Goal: Task Accomplishment & Management: Use online tool/utility

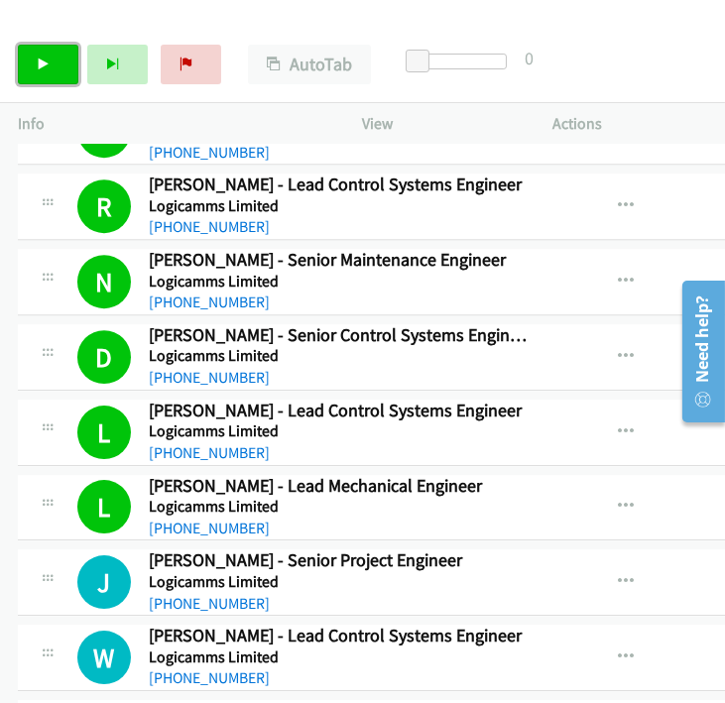
click at [28, 65] on link "Start Calls" at bounding box center [48, 65] width 61 height 40
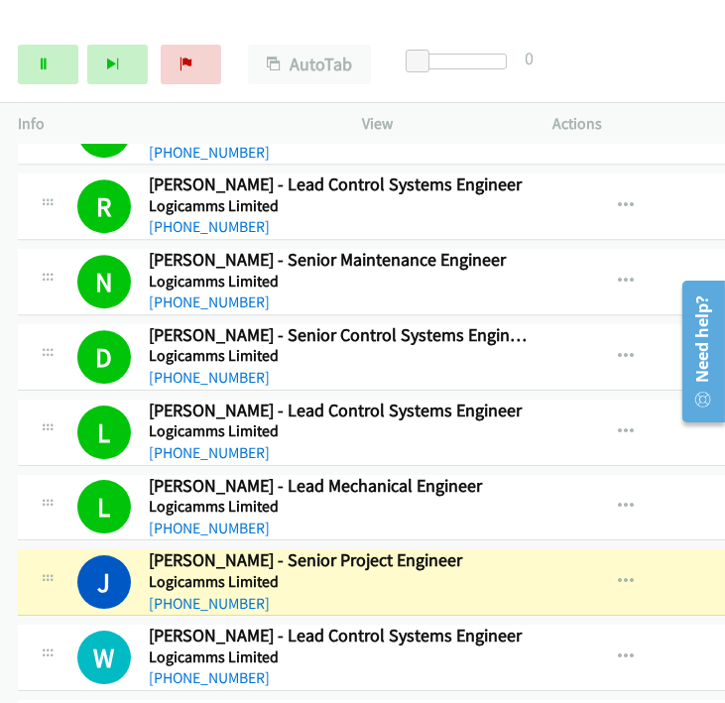
drag, startPoint x: 484, startPoint y: 525, endPoint x: 466, endPoint y: 520, distance: 18.5
click at [485, 572] on h5 "Logicamms Limited" at bounding box center [338, 582] width 379 height 20
click at [31, 63] on link "Pause" at bounding box center [48, 65] width 61 height 40
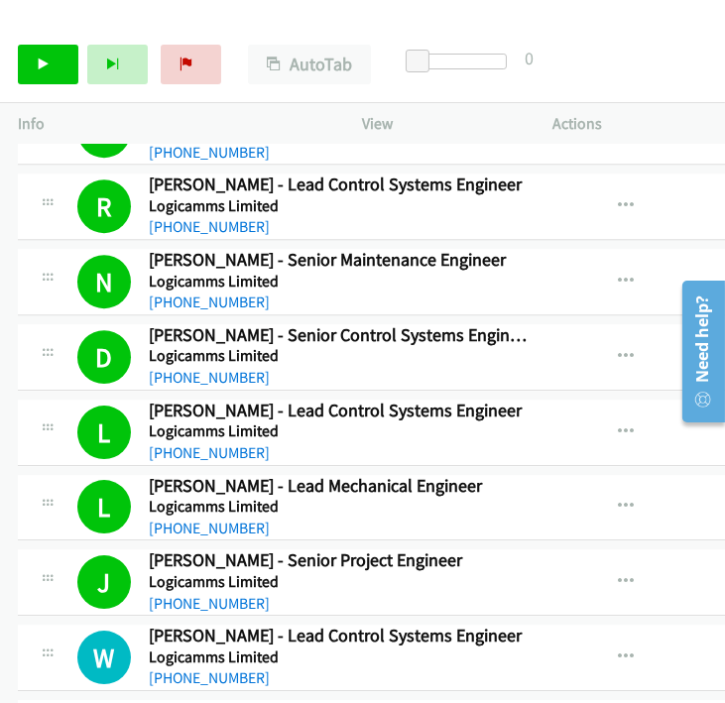
click at [446, 517] on div "[PHONE_NUMBER]" at bounding box center [338, 529] width 379 height 24
click at [42, 50] on link "Start Calls" at bounding box center [48, 65] width 61 height 40
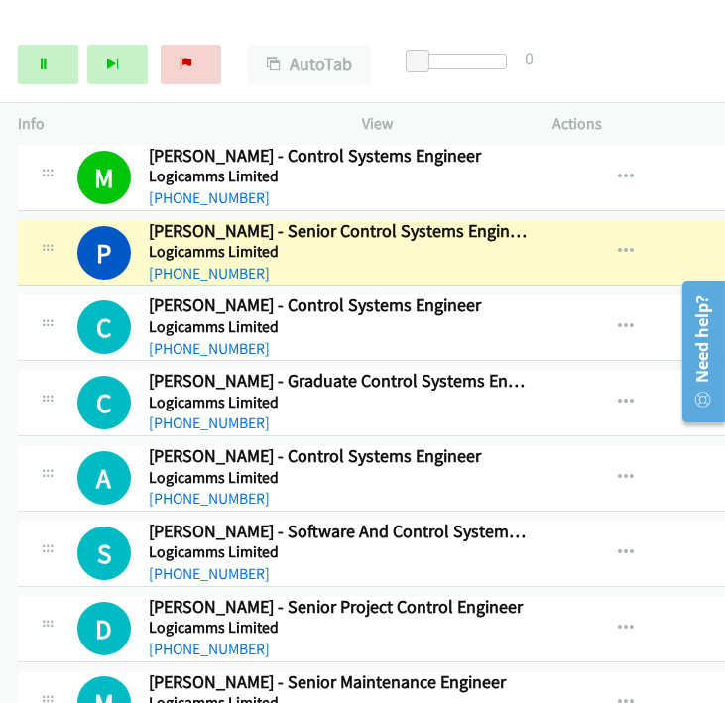
scroll to position [13011, 0]
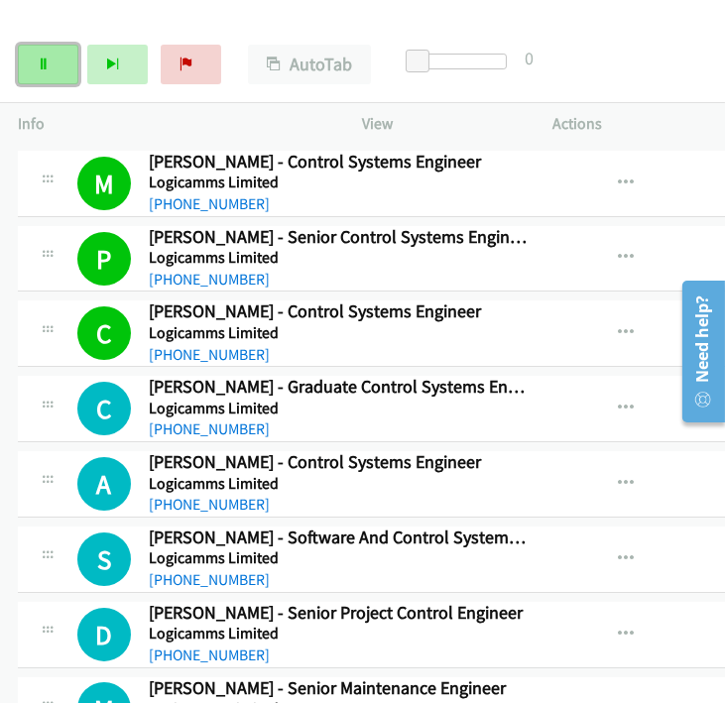
click at [51, 71] on link "Pause" at bounding box center [48, 65] width 61 height 40
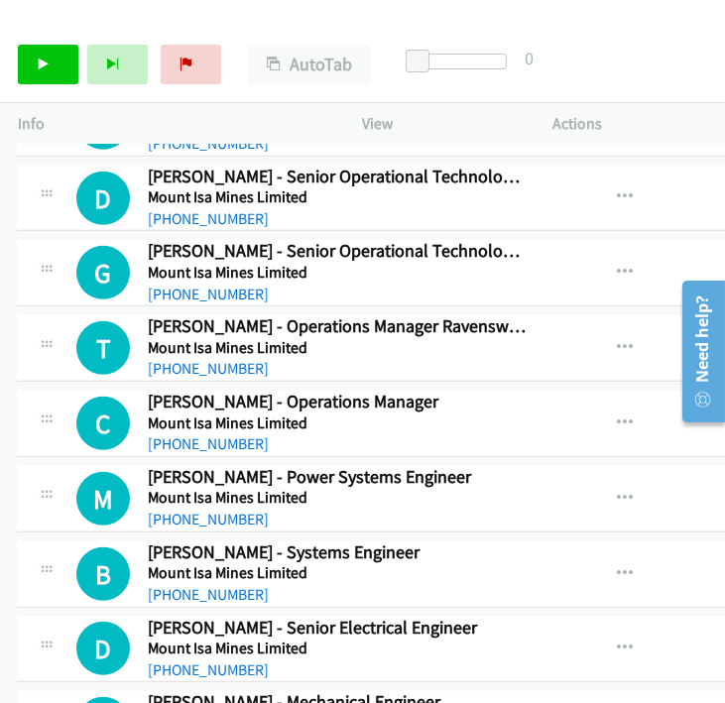
scroll to position [14278, 1]
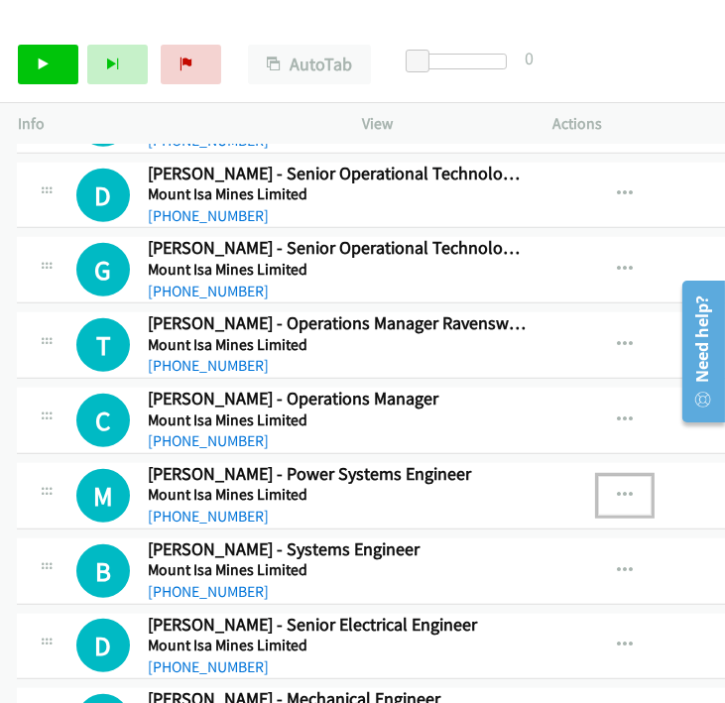
click at [617, 488] on icon "button" at bounding box center [625, 496] width 16 height 16
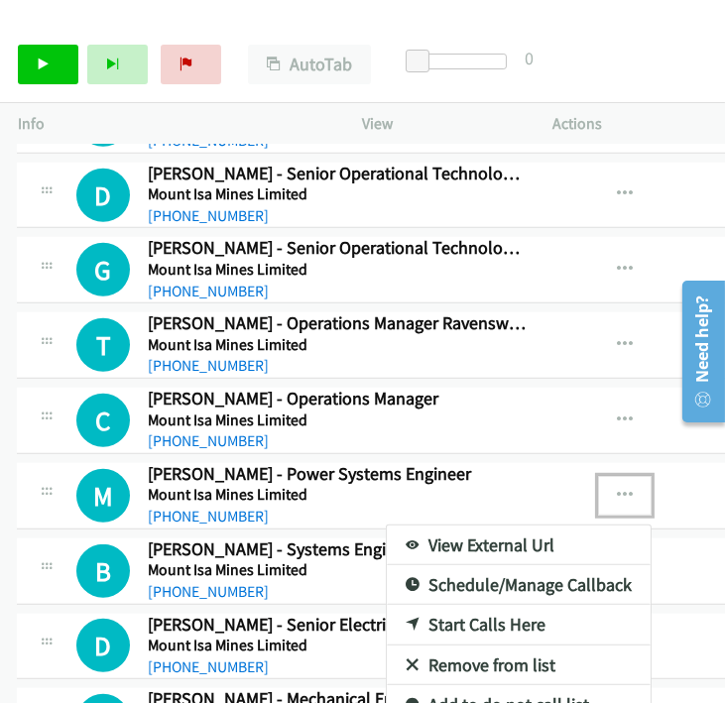
click at [25, 75] on div at bounding box center [362, 351] width 725 height 703
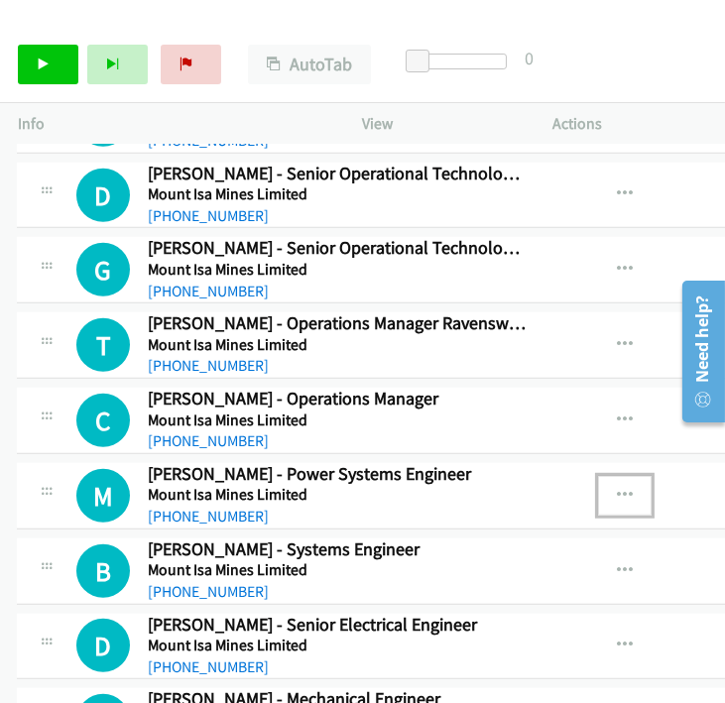
click at [617, 488] on icon "button" at bounding box center [625, 496] width 16 height 16
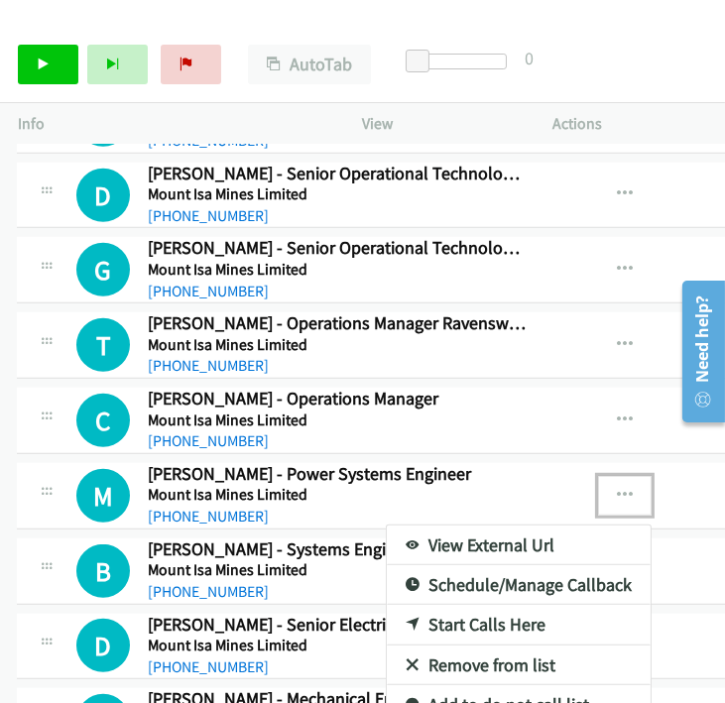
click at [495, 605] on link "Start Calls Here" at bounding box center [519, 625] width 264 height 40
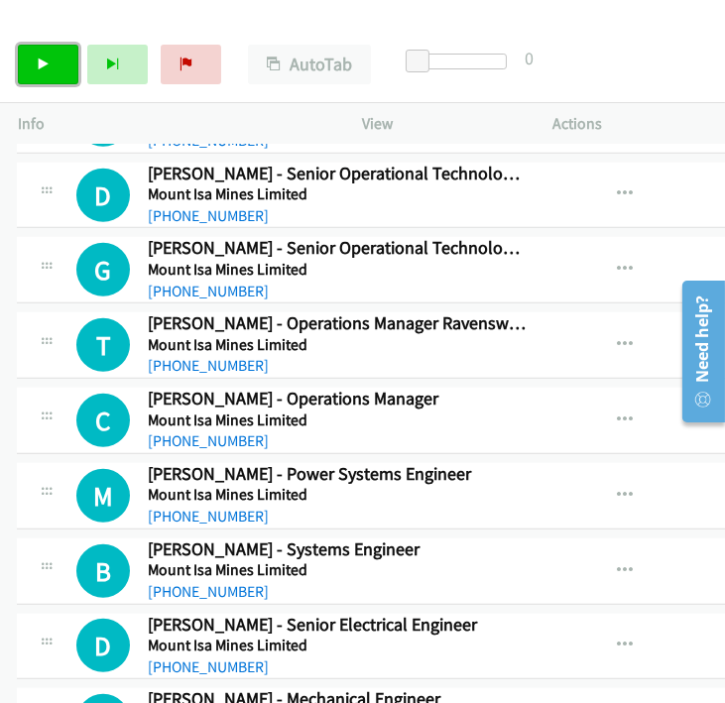
click at [68, 48] on link "Start Calls" at bounding box center [48, 65] width 61 height 40
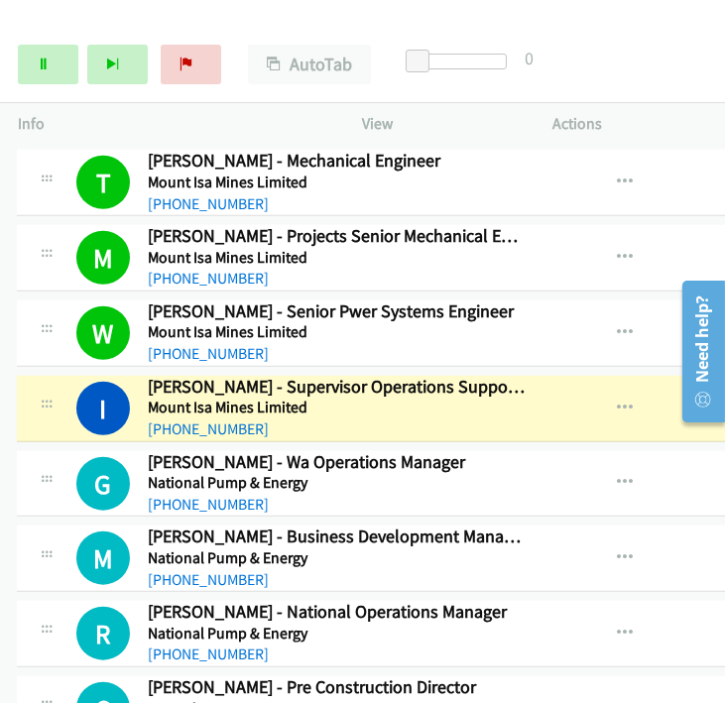
scroll to position [14819, 1]
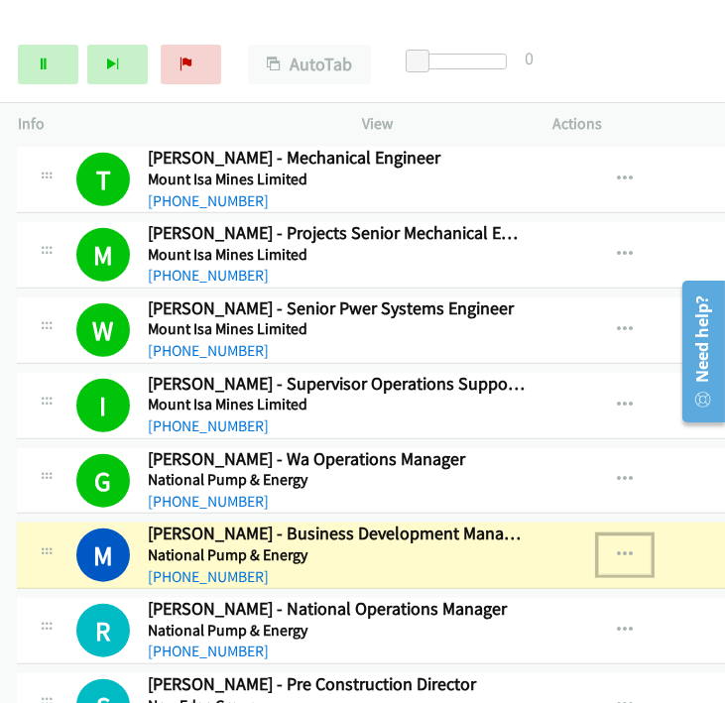
click at [598, 536] on button "button" at bounding box center [625, 556] width 54 height 40
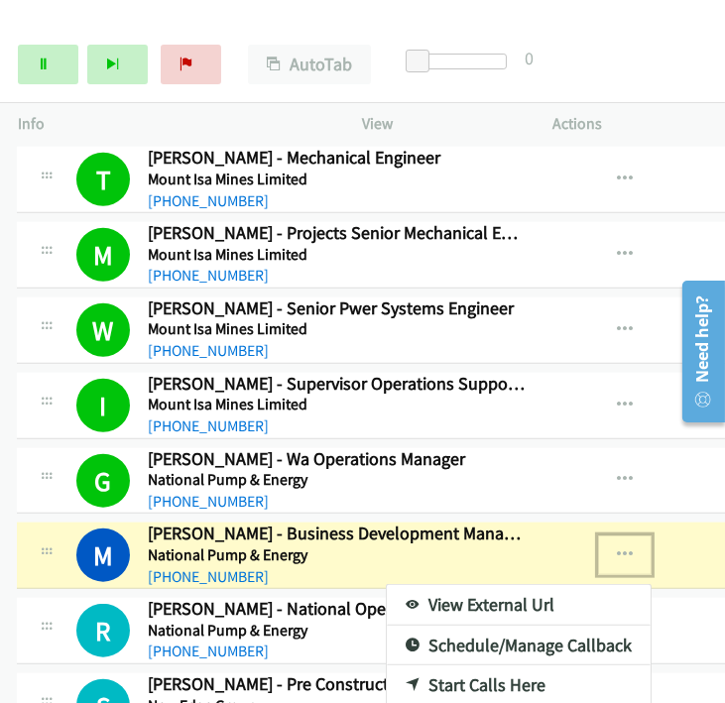
click at [521, 585] on link "View External Url" at bounding box center [519, 605] width 264 height 40
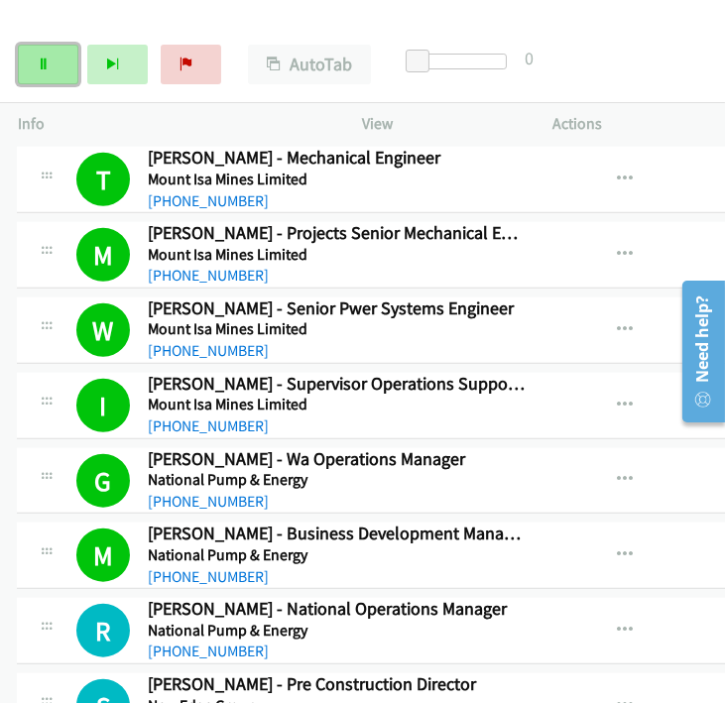
click at [47, 76] on link "Pause" at bounding box center [48, 65] width 61 height 40
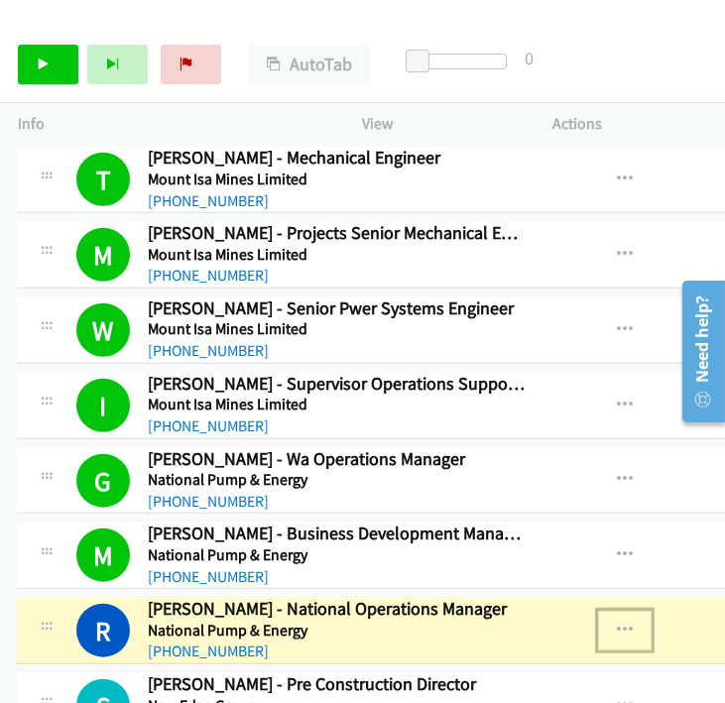
click at [617, 623] on icon "button" at bounding box center [625, 631] width 16 height 16
click at [479, 661] on link "View External Url" at bounding box center [519, 681] width 264 height 40
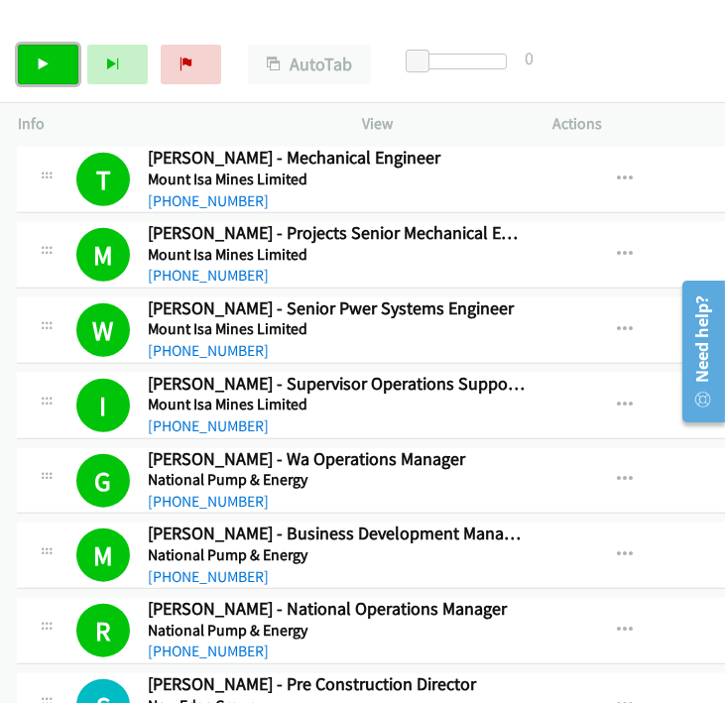
click at [72, 71] on link "Start Calls" at bounding box center [48, 65] width 61 height 40
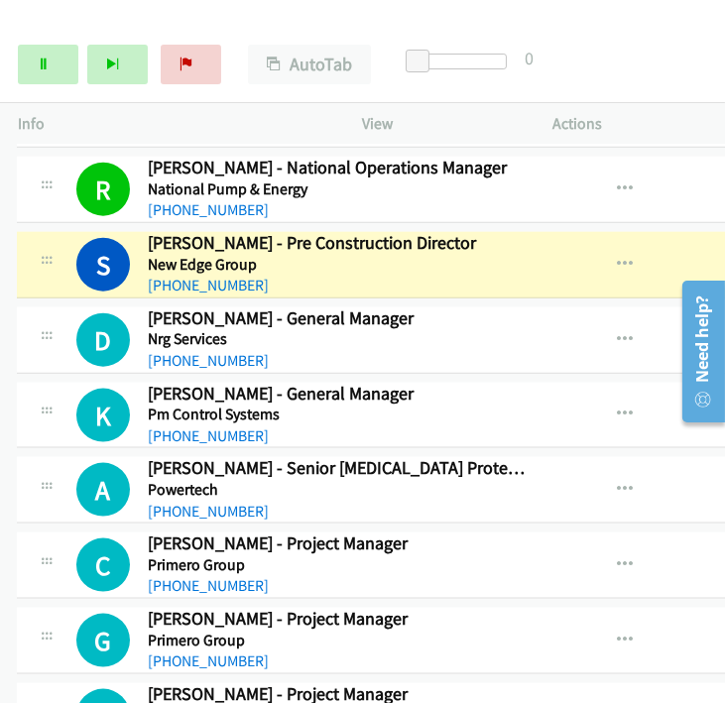
scroll to position [15260, 1]
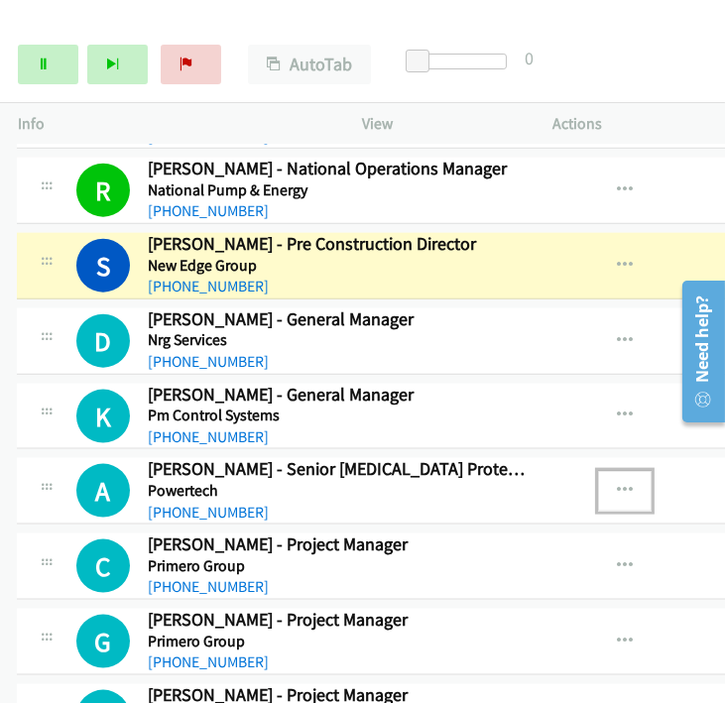
click at [617, 483] on icon "button" at bounding box center [625, 491] width 16 height 16
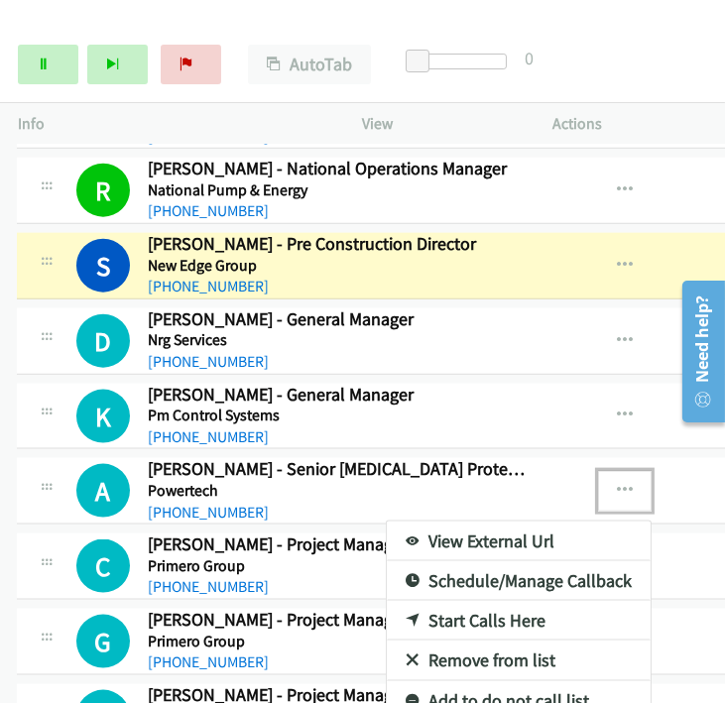
click at [446, 601] on link "Start Calls Here" at bounding box center [519, 621] width 264 height 40
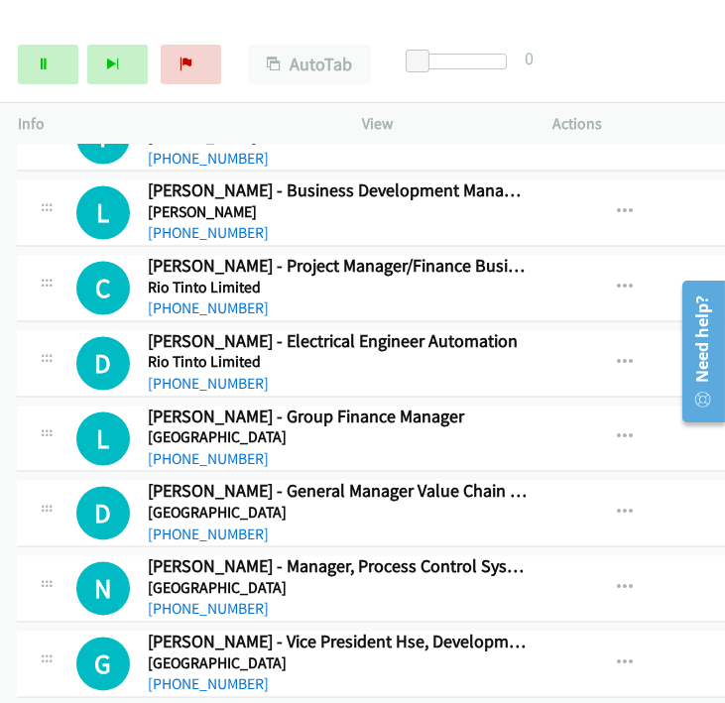
scroll to position [16472, 1]
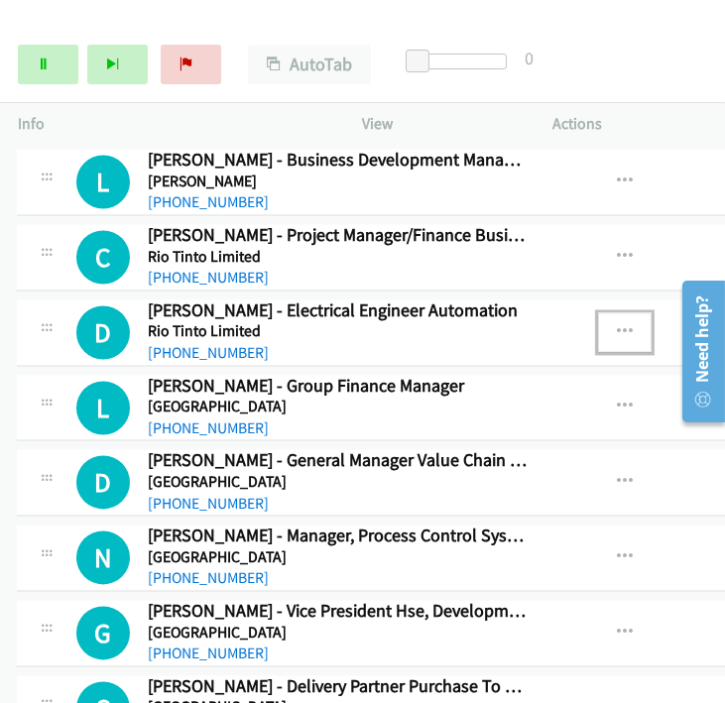
click at [617, 324] on icon "button" at bounding box center [625, 332] width 16 height 16
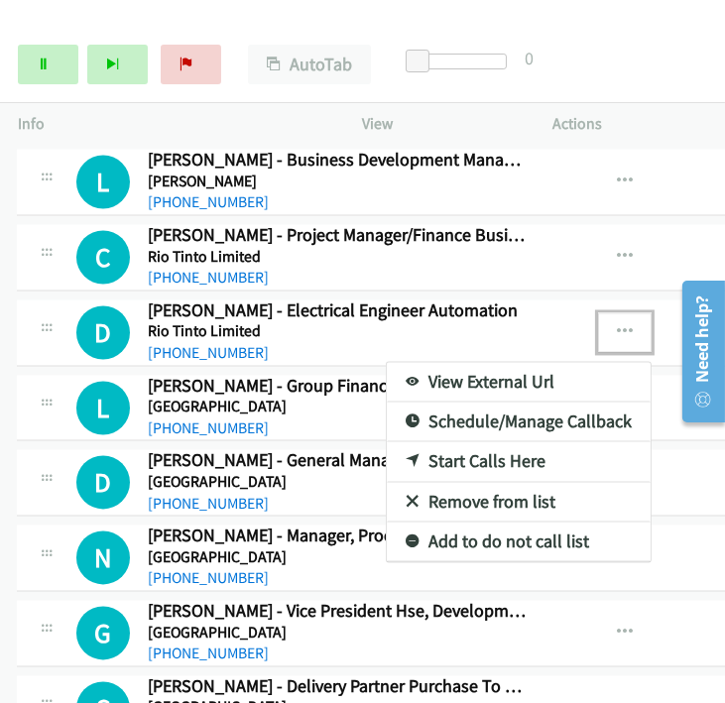
click at [441, 441] on link "Start Calls Here" at bounding box center [519, 461] width 264 height 40
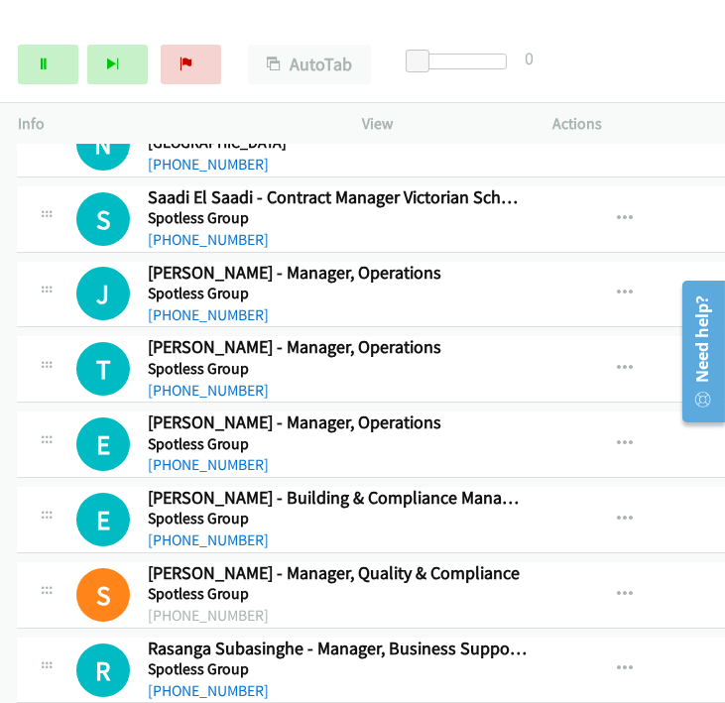
scroll to position [19449, 1]
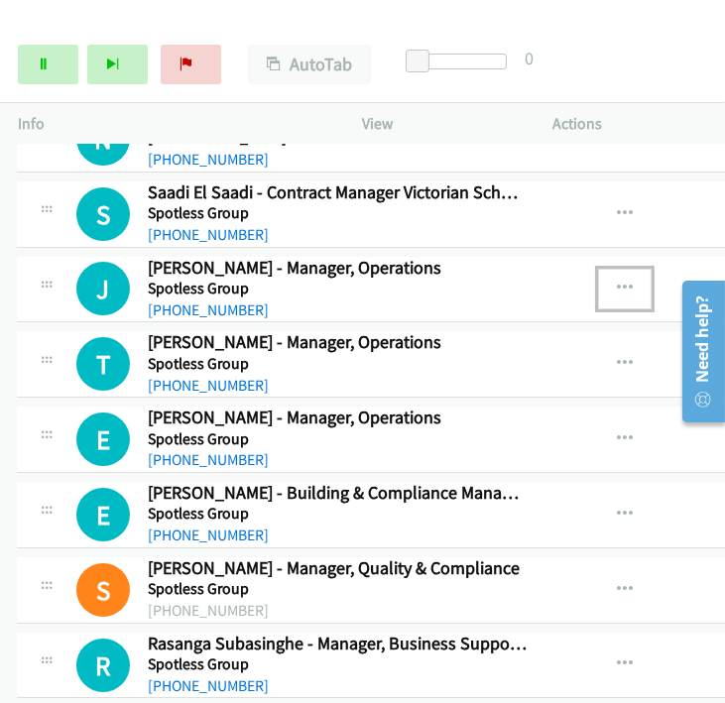
click at [617, 281] on icon "button" at bounding box center [625, 289] width 16 height 16
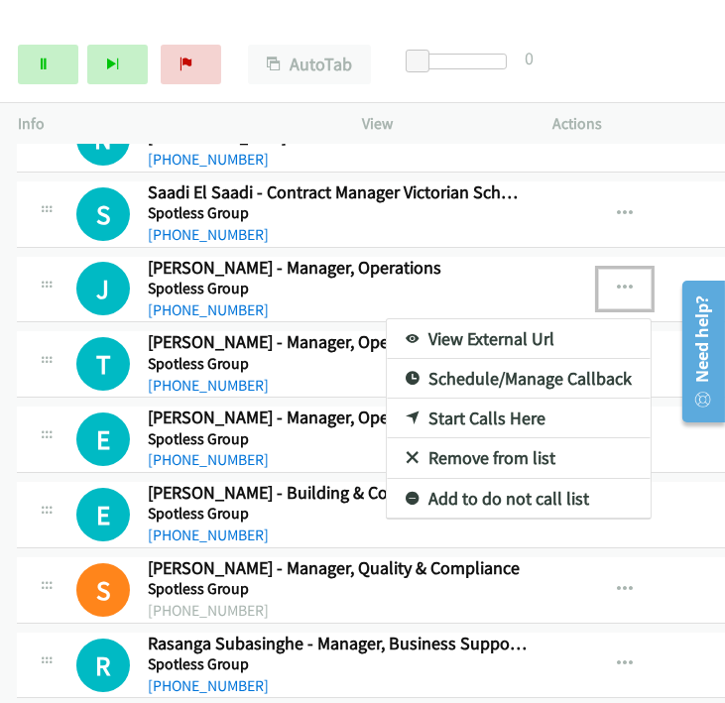
click at [434, 399] on link "Start Calls Here" at bounding box center [519, 419] width 264 height 40
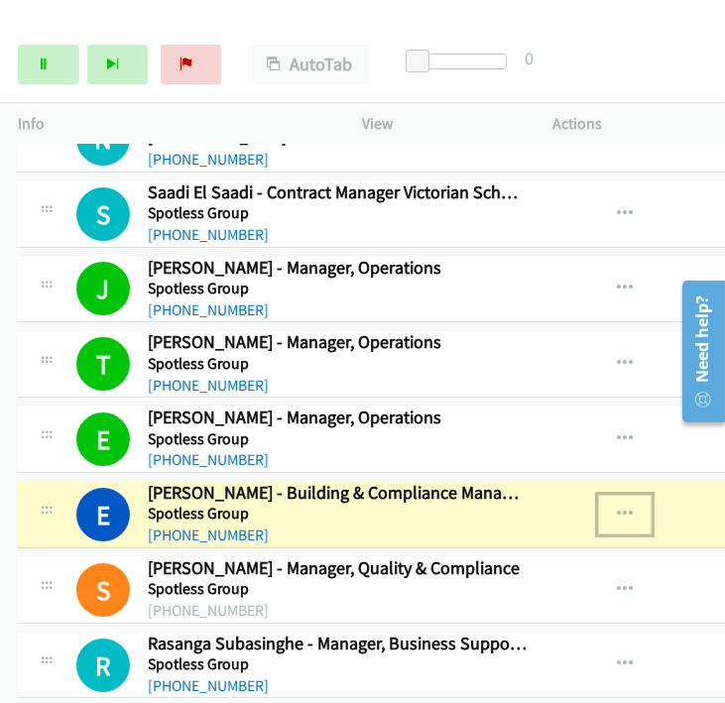
click at [617, 507] on icon "button" at bounding box center [625, 515] width 16 height 16
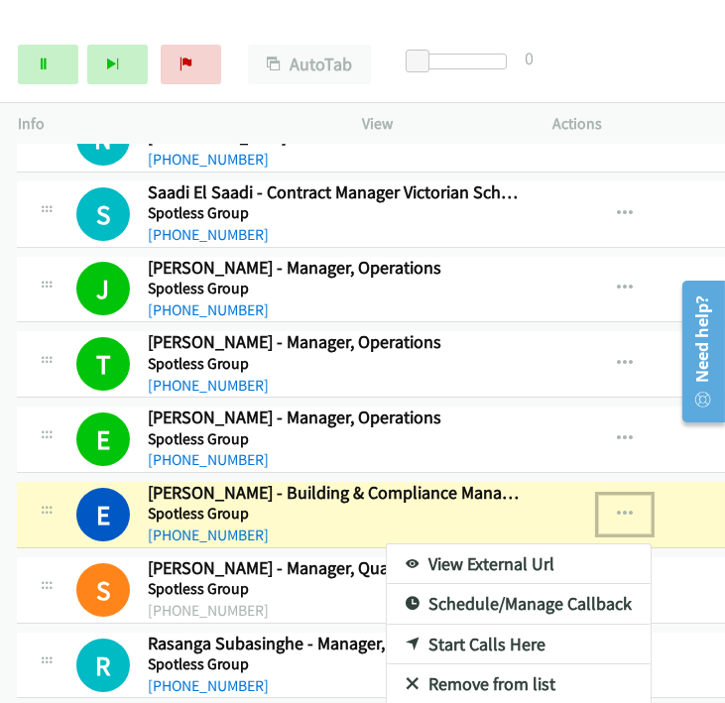
click at [451, 545] on link "View External Url" at bounding box center [519, 565] width 264 height 40
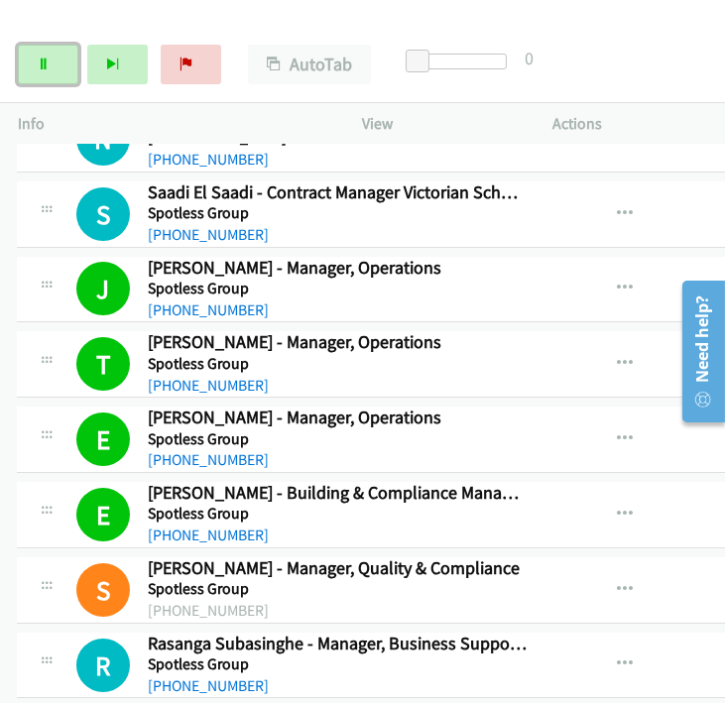
drag, startPoint x: 58, startPoint y: 66, endPoint x: 154, endPoint y: 27, distance: 104.1
click at [58, 66] on link "Pause" at bounding box center [48, 65] width 61 height 40
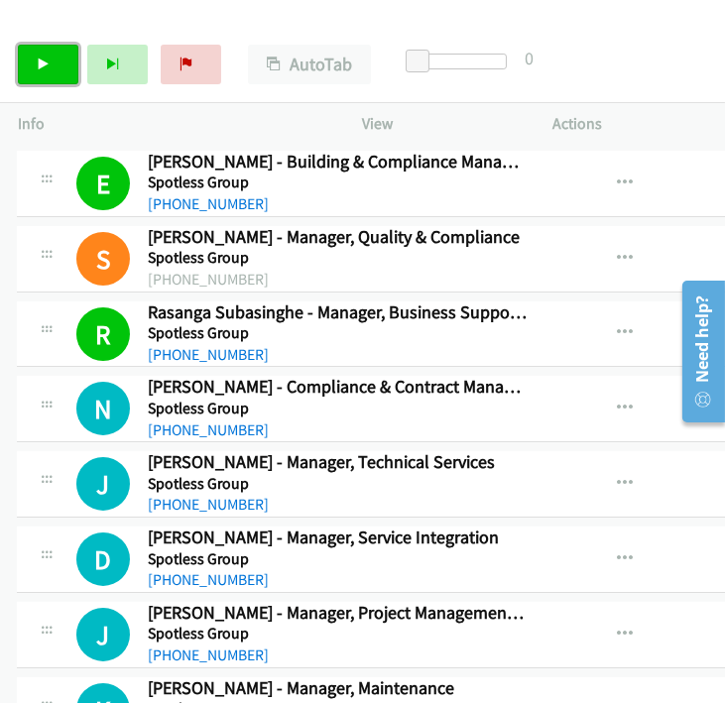
click at [37, 73] on link "Start Calls" at bounding box center [48, 65] width 61 height 40
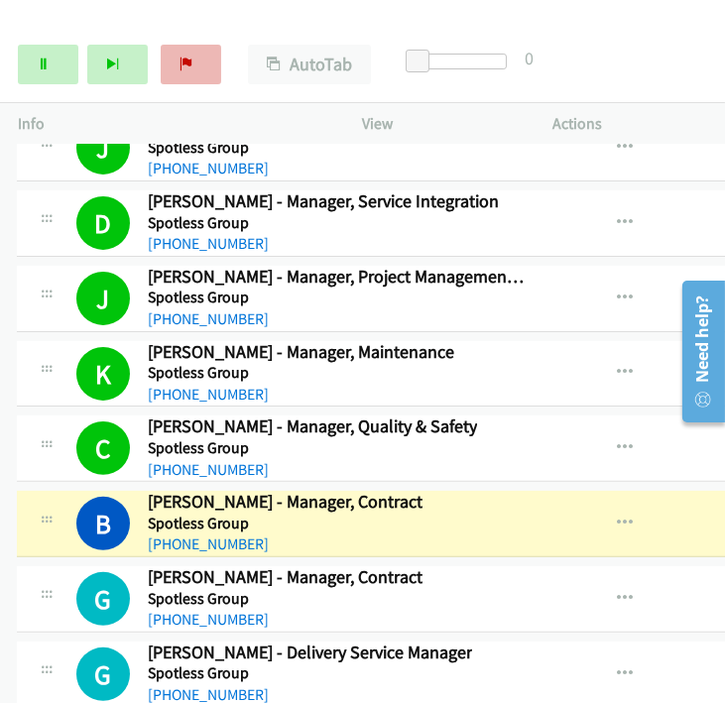
scroll to position [20149, 1]
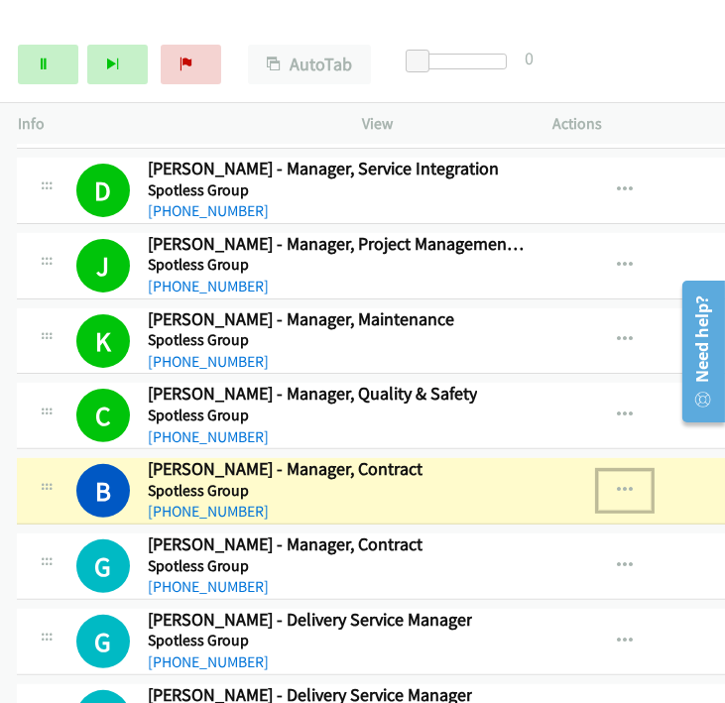
click at [617, 483] on icon "button" at bounding box center [625, 491] width 16 height 16
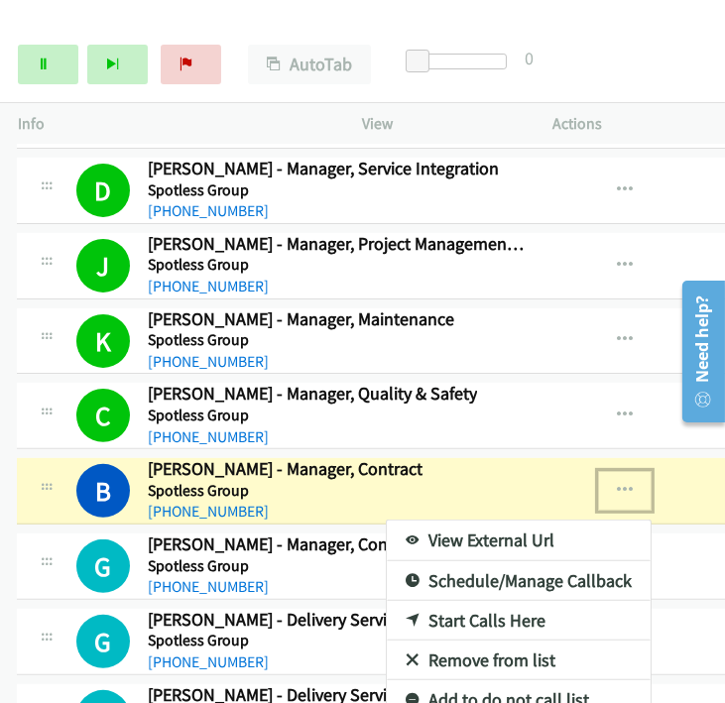
click at [521, 521] on link "View External Url" at bounding box center [519, 541] width 264 height 40
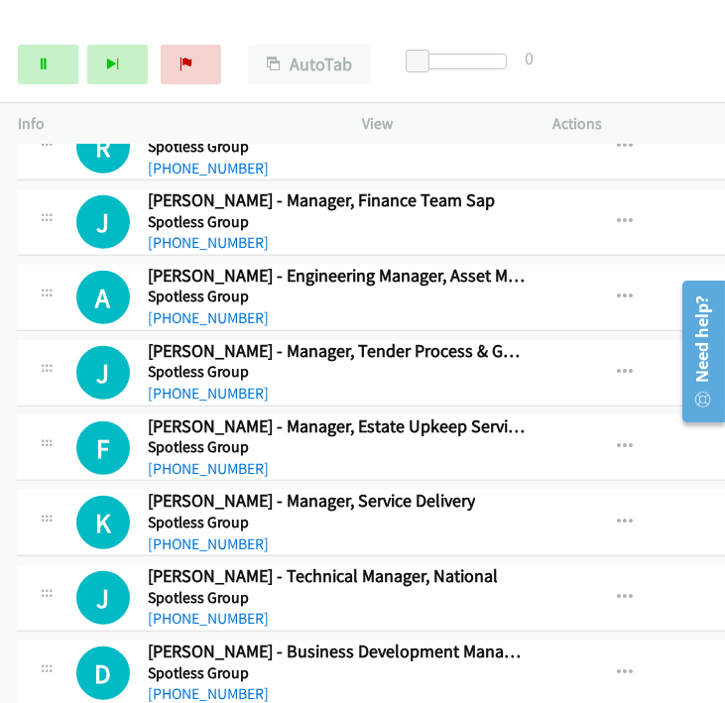
scroll to position [20921, 1]
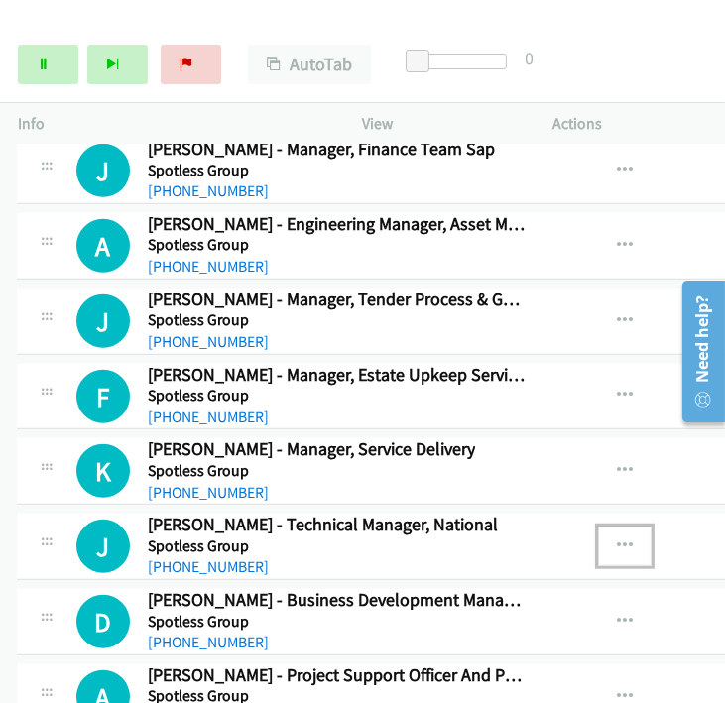
click at [617, 539] on icon "button" at bounding box center [625, 547] width 16 height 16
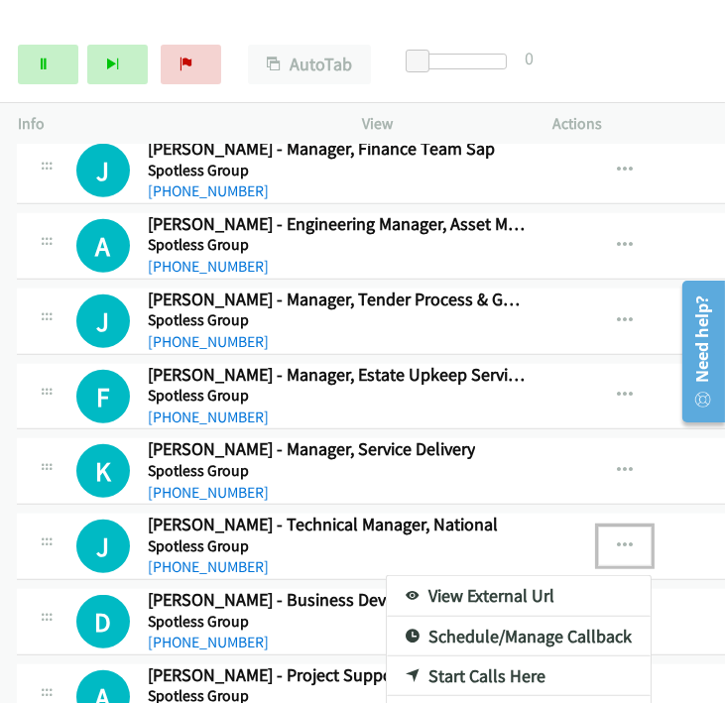
click at [458, 657] on link "Start Calls Here" at bounding box center [519, 677] width 264 height 40
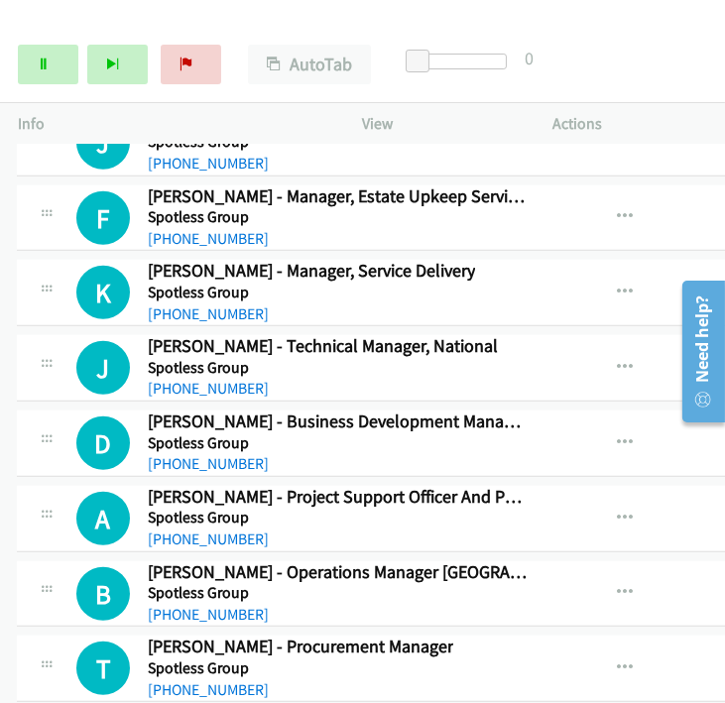
scroll to position [21141, 1]
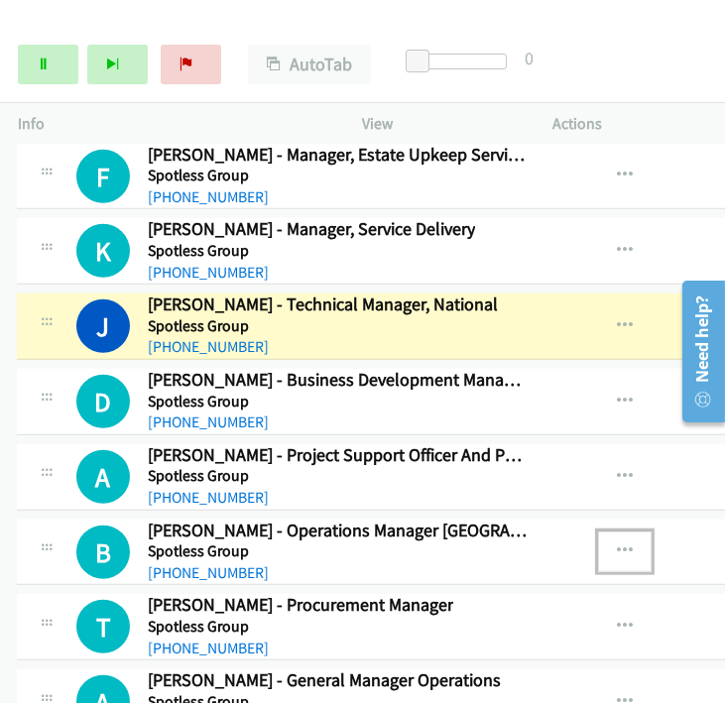
click at [617, 544] on icon "button" at bounding box center [625, 552] width 16 height 16
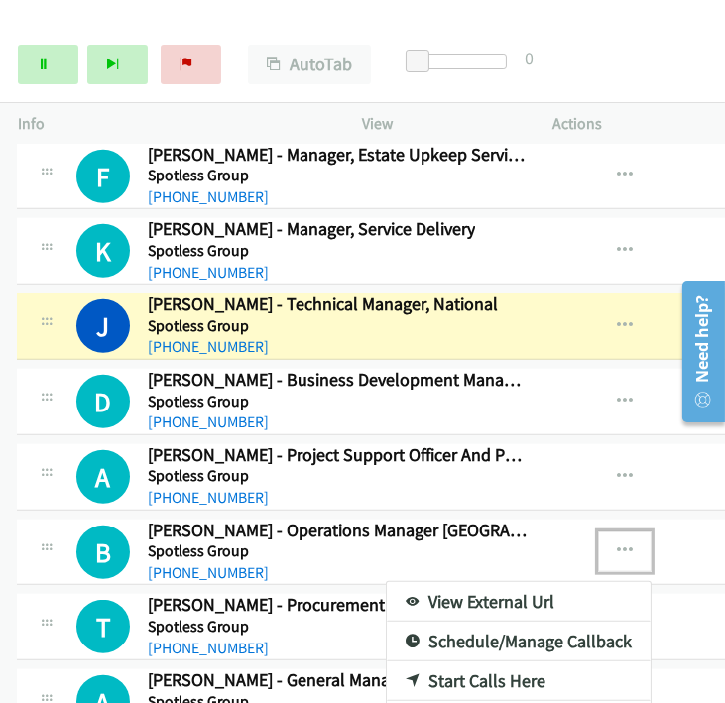
click at [461, 662] on link "Start Calls Here" at bounding box center [519, 682] width 264 height 40
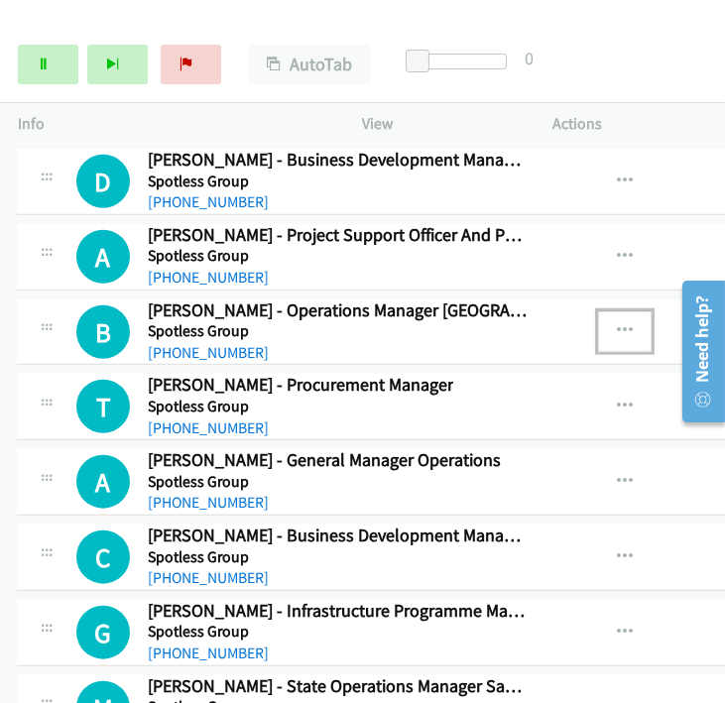
scroll to position [21251, 1]
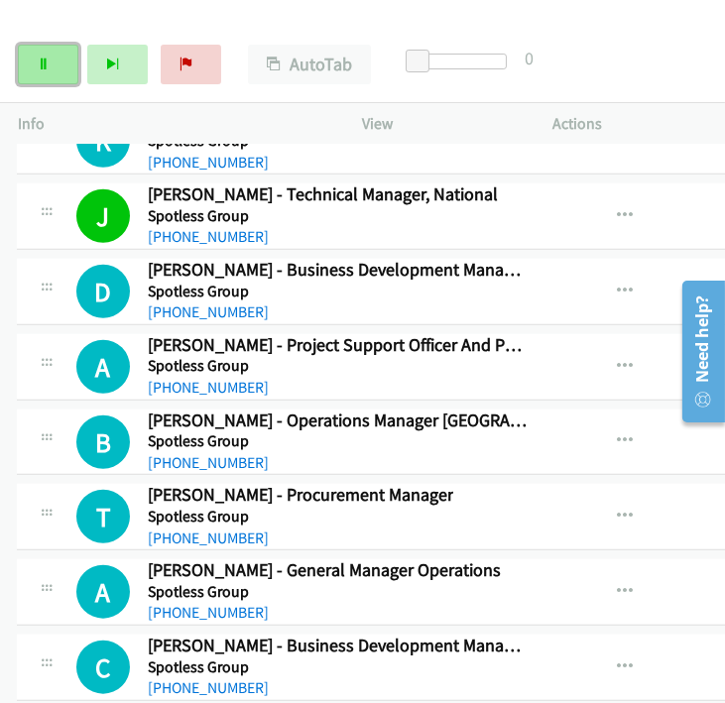
click at [25, 63] on link "Pause" at bounding box center [48, 65] width 61 height 40
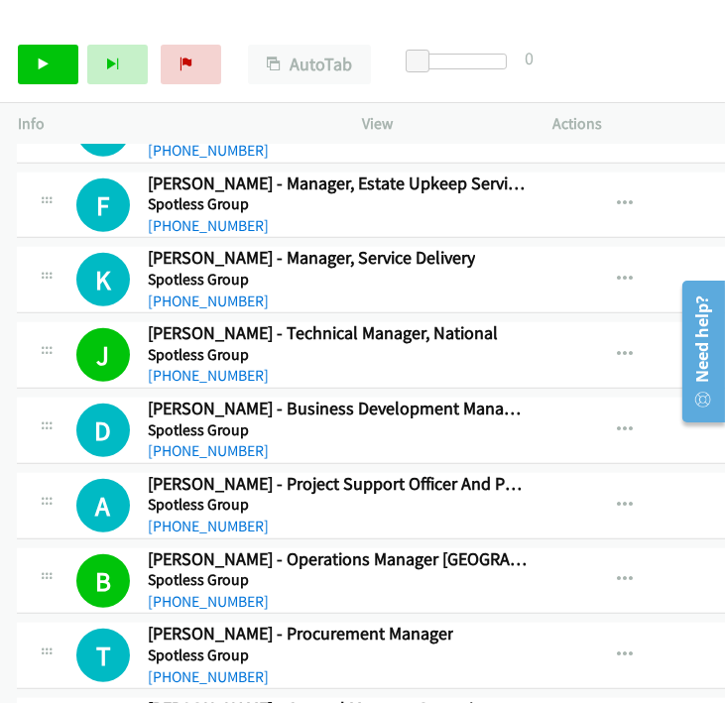
scroll to position [21141, 1]
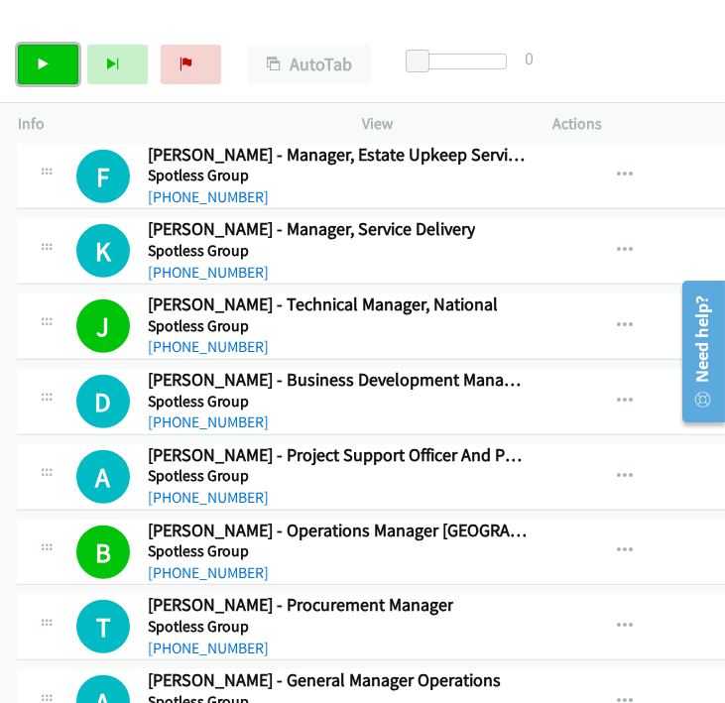
click at [34, 81] on link "Start Calls" at bounding box center [48, 65] width 61 height 40
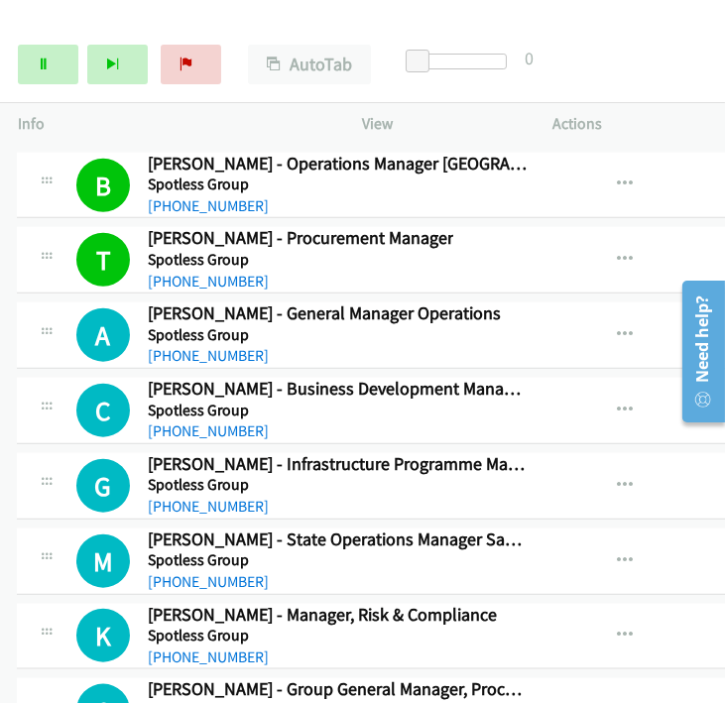
scroll to position [21583, 1]
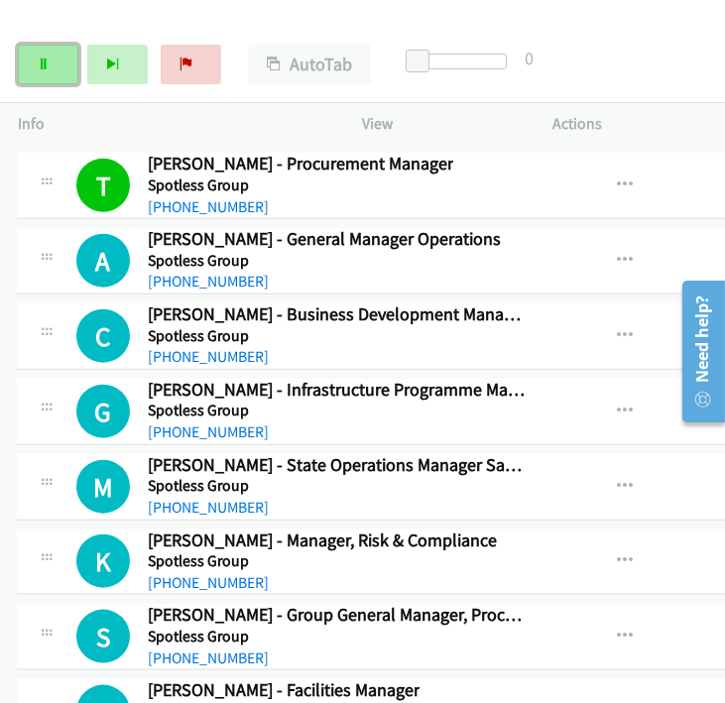
click at [32, 64] on link "Pause" at bounding box center [48, 65] width 61 height 40
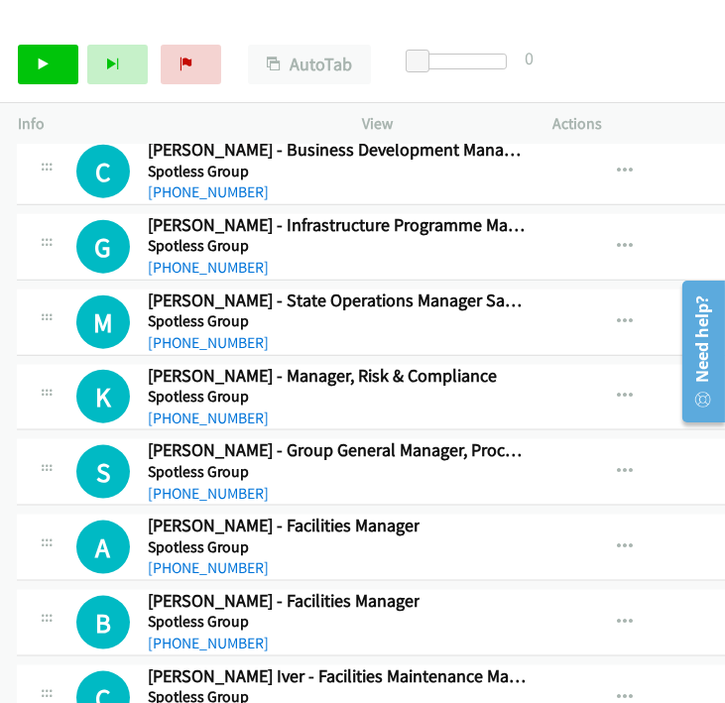
scroll to position [21913, 1]
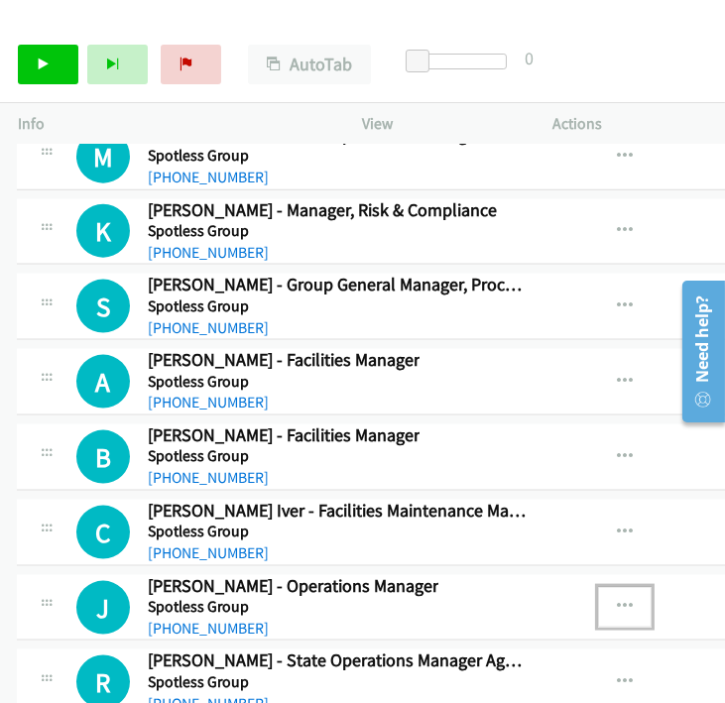
click at [602, 587] on button "button" at bounding box center [625, 607] width 54 height 40
click at [45, 59] on icon at bounding box center [44, 66] width 14 height 14
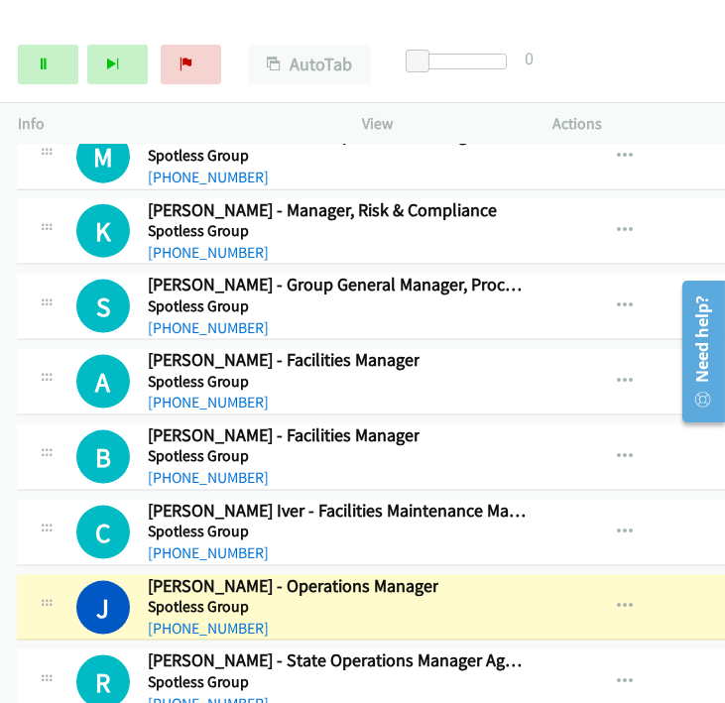
click at [711, 77] on div "Start Calls Pause Next Finish Dialing [PERSON_NAME] - Operations Manager AutoTa…" at bounding box center [362, 65] width 725 height 76
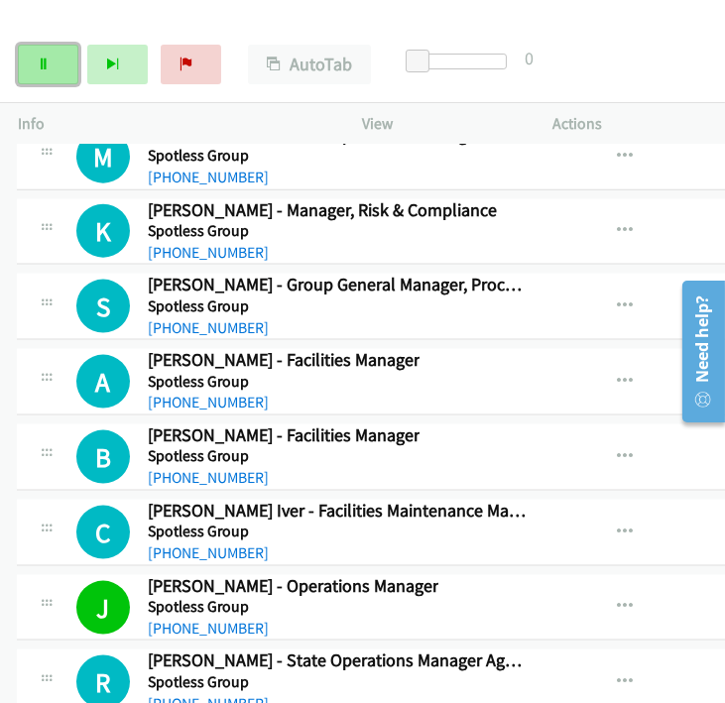
click at [27, 60] on link "Pause" at bounding box center [48, 65] width 61 height 40
click at [661, 32] on div "Start Calls Pause Next Finish Paused AutoTab AutoTab 0" at bounding box center [362, 65] width 725 height 76
click at [650, 74] on div "Start Calls Pause Next Finish Paused AutoTab AutoTab 0" at bounding box center [362, 65] width 725 height 76
click at [48, 71] on link "Start Calls" at bounding box center [48, 65] width 61 height 40
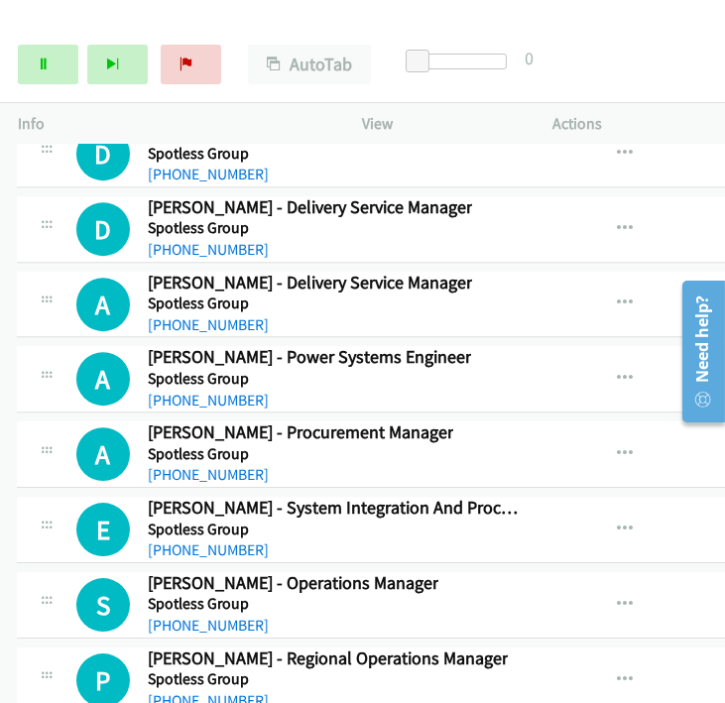
scroll to position [25110, 1]
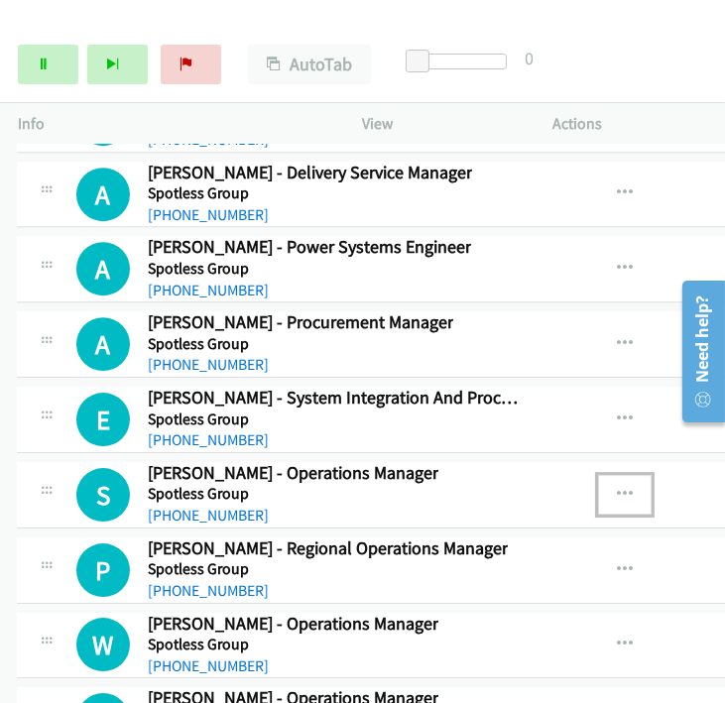
click at [617, 487] on icon "button" at bounding box center [625, 495] width 16 height 16
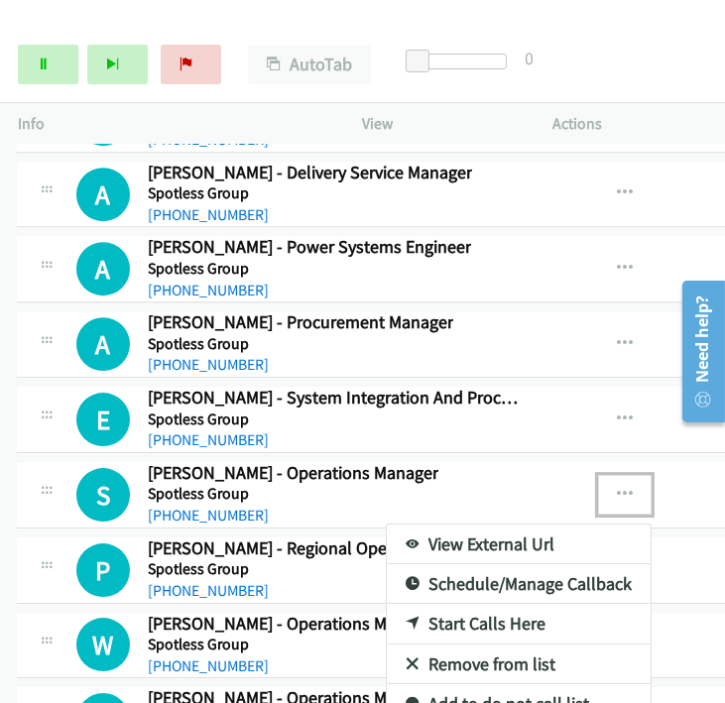
click at [438, 604] on link "Start Calls Here" at bounding box center [519, 624] width 264 height 40
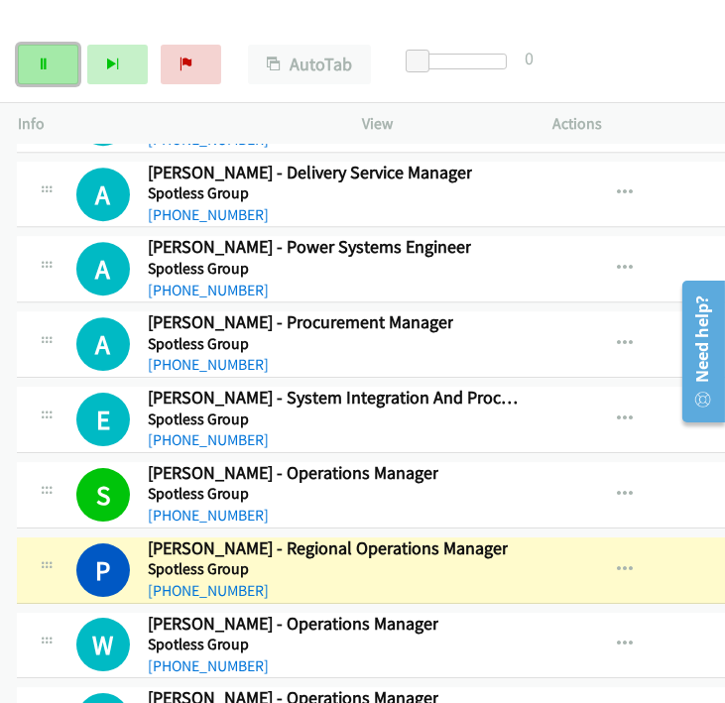
click at [57, 55] on link "Pause" at bounding box center [48, 65] width 61 height 40
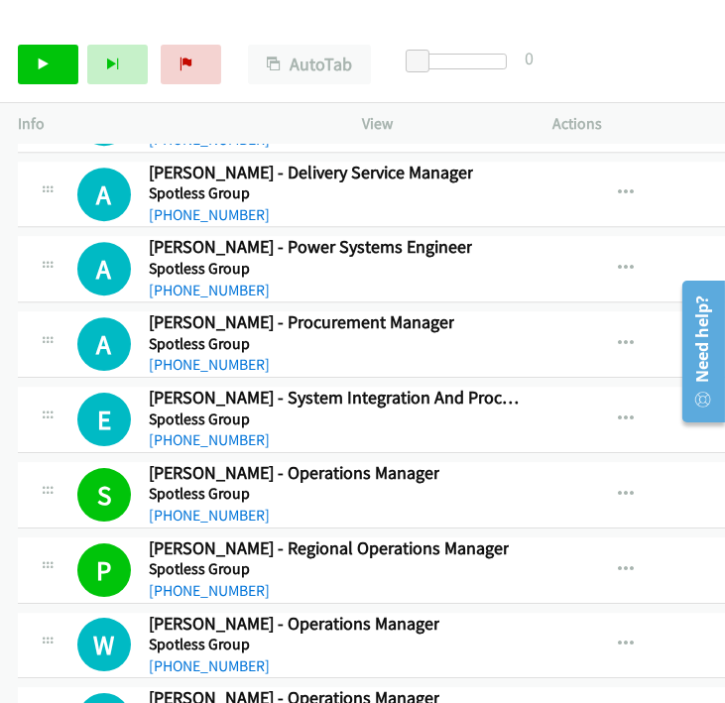
scroll to position [25110, 0]
click at [52, 62] on link "Start Calls" at bounding box center [48, 65] width 61 height 40
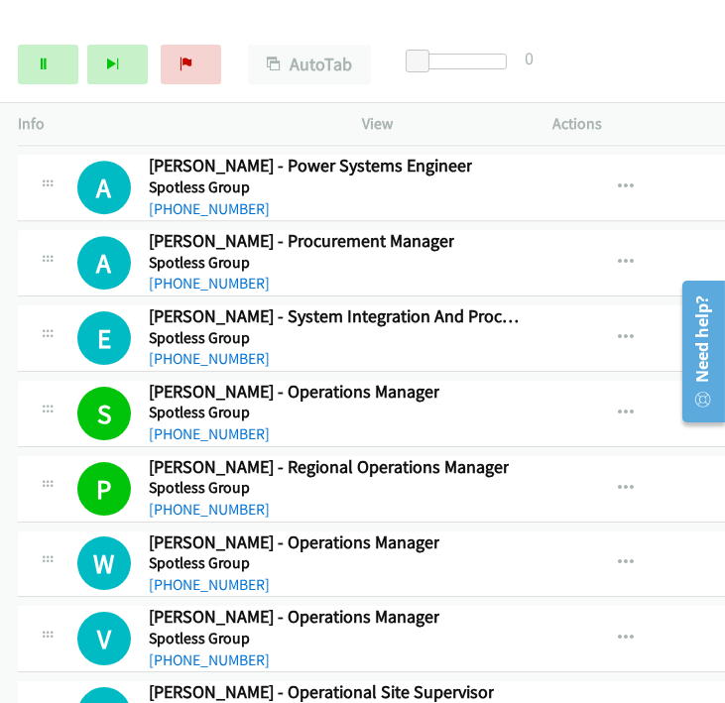
scroll to position [25330, 0]
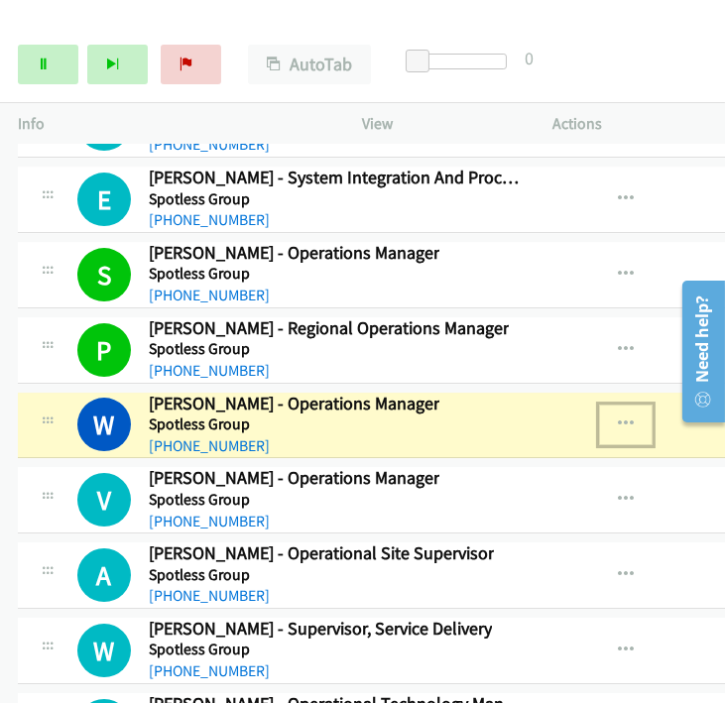
click at [607, 405] on button "button" at bounding box center [626, 425] width 54 height 40
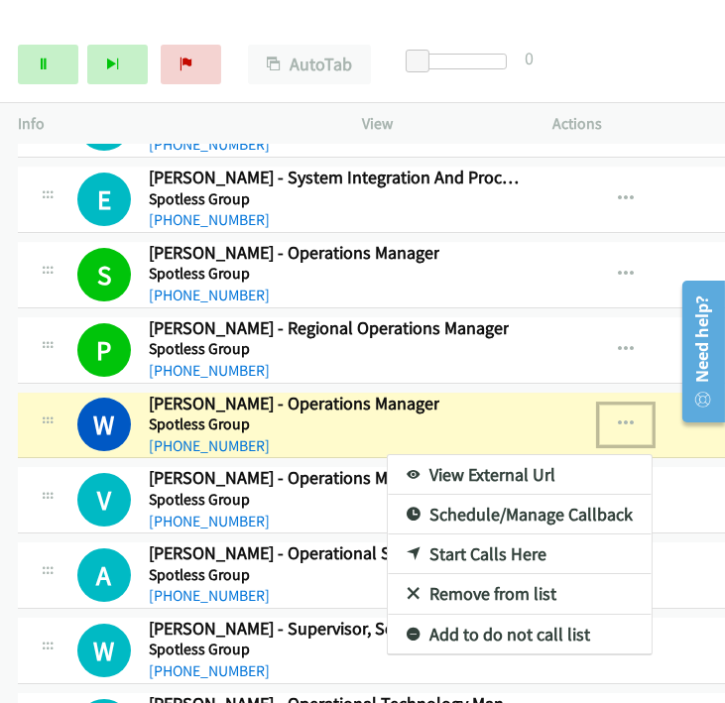
click at [516, 455] on link "View External Url" at bounding box center [520, 475] width 264 height 40
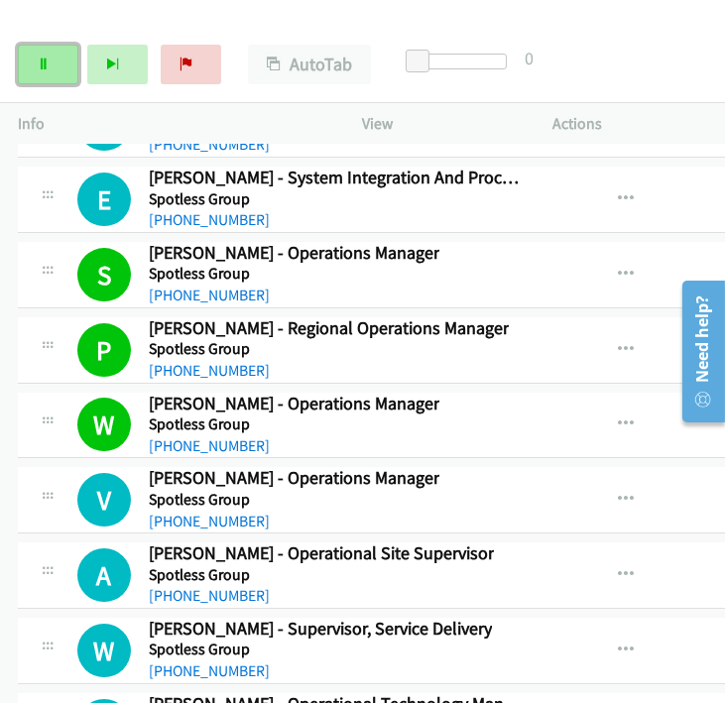
click at [55, 62] on link "Pause" at bounding box center [48, 65] width 61 height 40
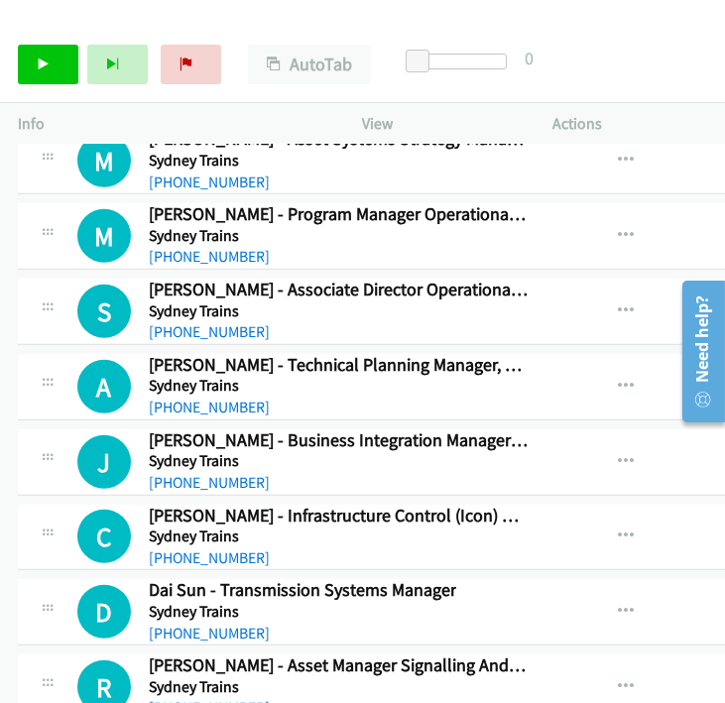
scroll to position [27646, 0]
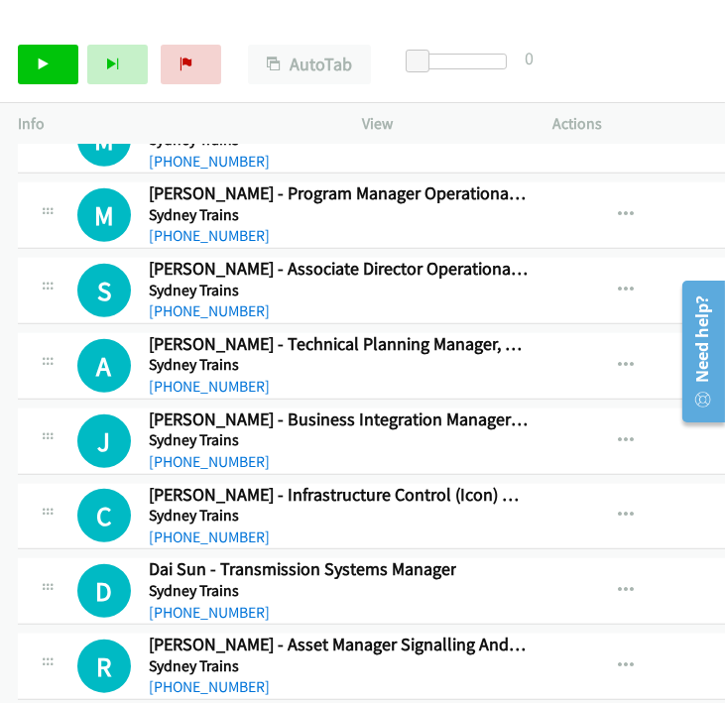
click at [660, 66] on div "Start Calls Pause Next Finish Call Completed AutoTab AutoTab 0" at bounding box center [362, 65] width 725 height 76
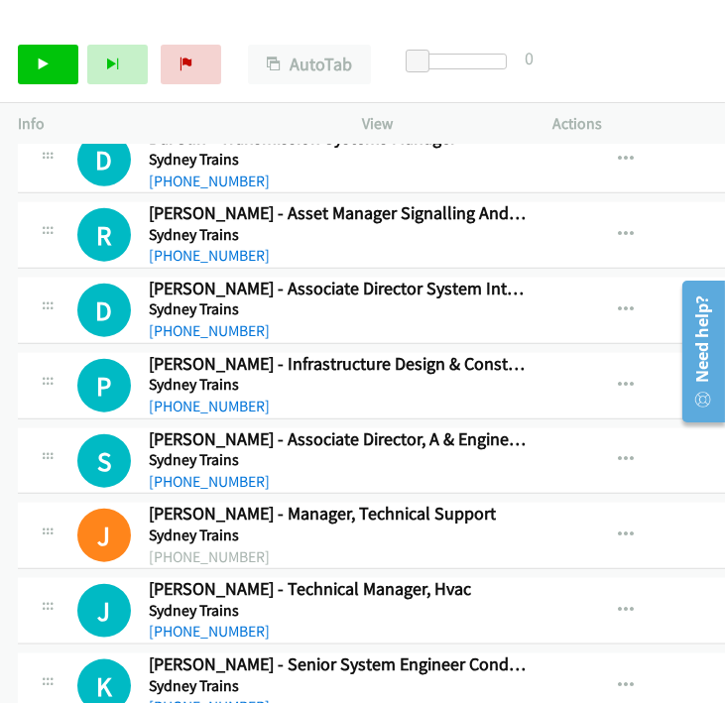
scroll to position [28086, 0]
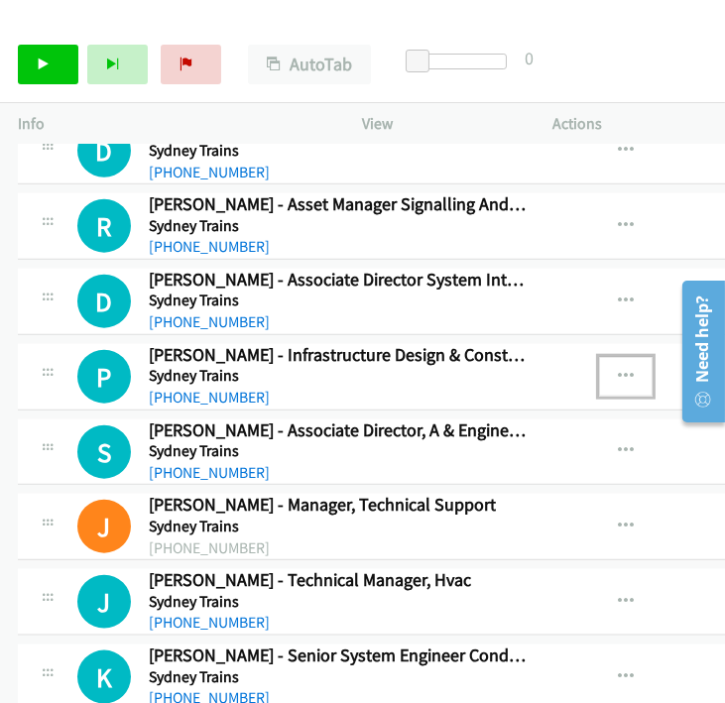
click at [618, 369] on icon "button" at bounding box center [626, 377] width 16 height 16
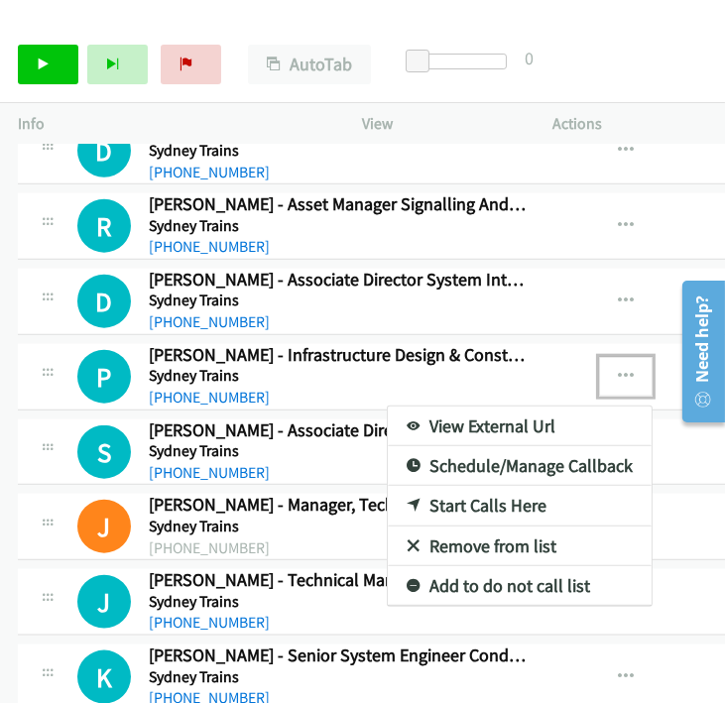
click at [464, 407] on link "View External Url" at bounding box center [520, 427] width 264 height 40
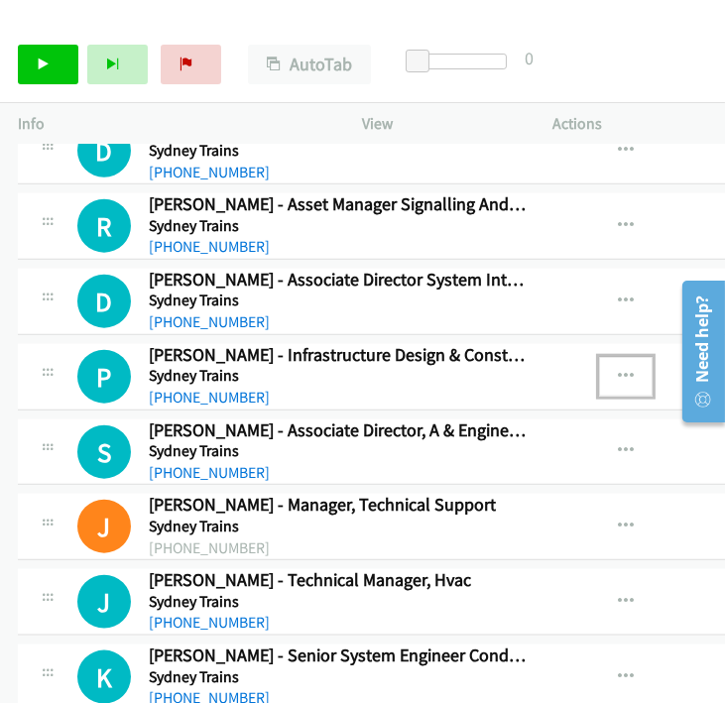
click at [600, 357] on button "button" at bounding box center [626, 377] width 54 height 40
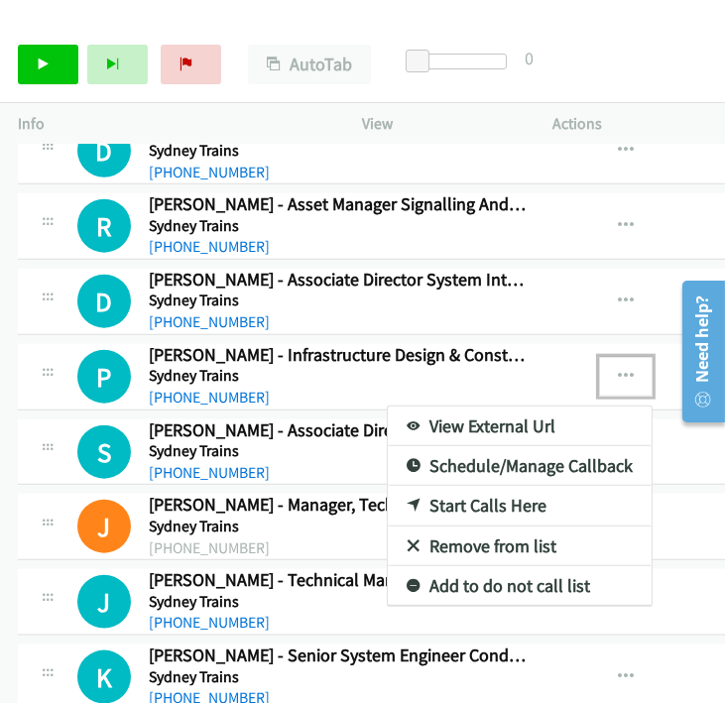
click at [441, 486] on link "Start Calls Here" at bounding box center [520, 506] width 264 height 40
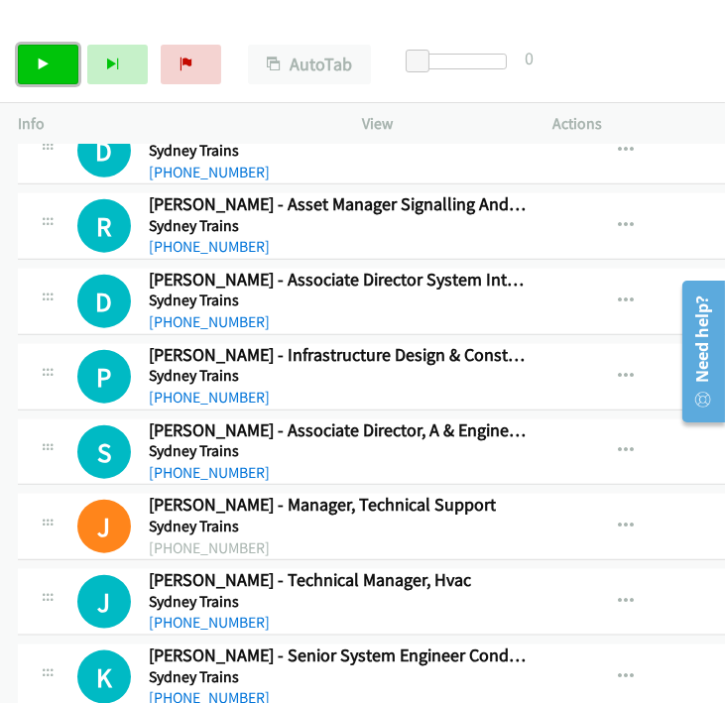
click at [45, 63] on icon at bounding box center [44, 66] width 14 height 14
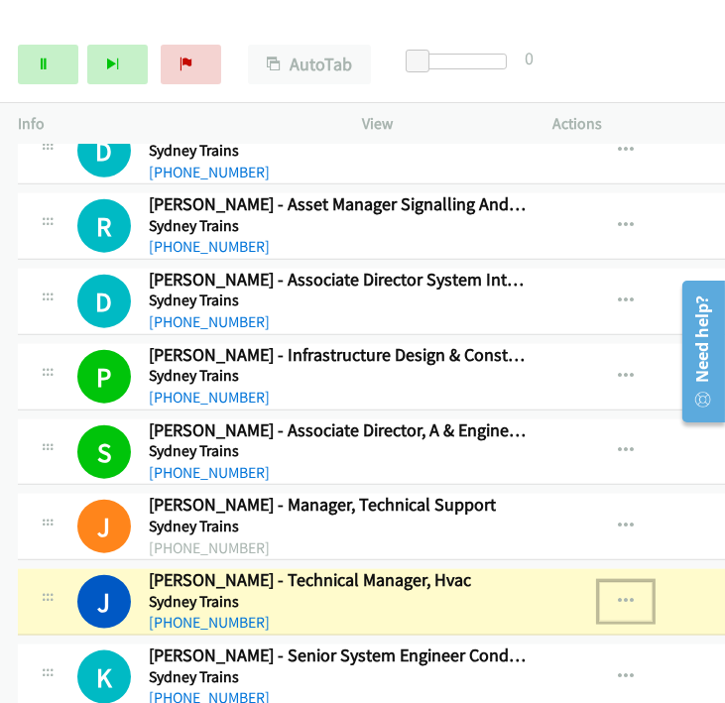
click at [618, 594] on icon "button" at bounding box center [626, 602] width 16 height 16
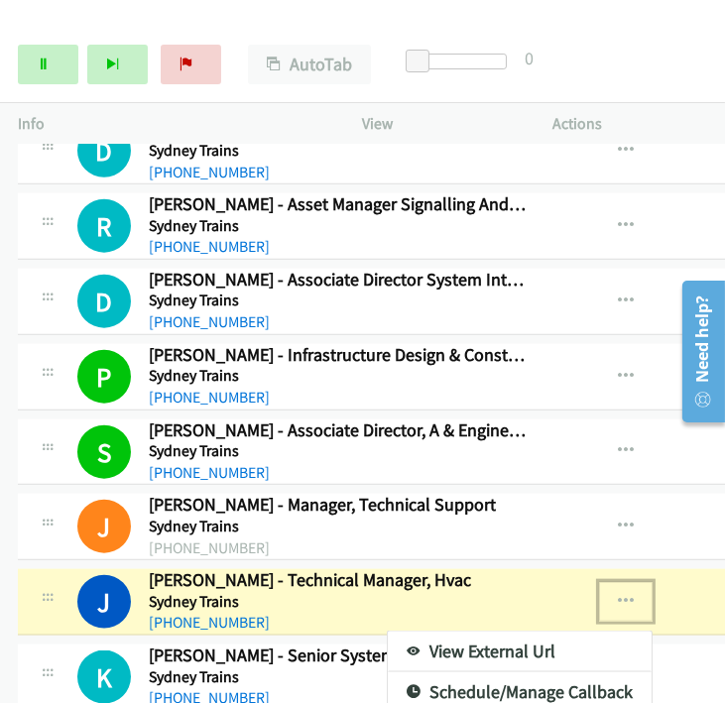
click at [501, 632] on link "View External Url" at bounding box center [520, 652] width 264 height 40
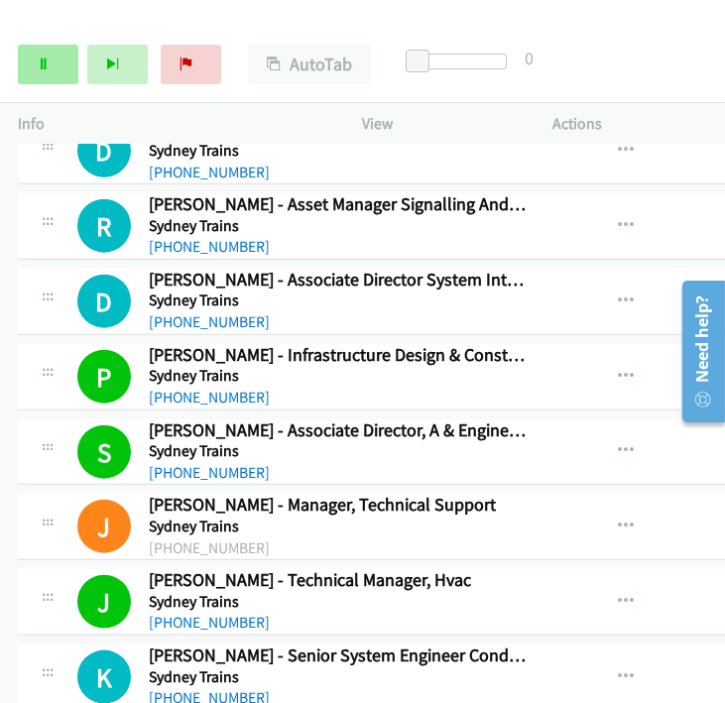
click at [51, 62] on link "Pause" at bounding box center [48, 65] width 61 height 40
click at [45, 54] on link "Start Calls" at bounding box center [48, 65] width 61 height 40
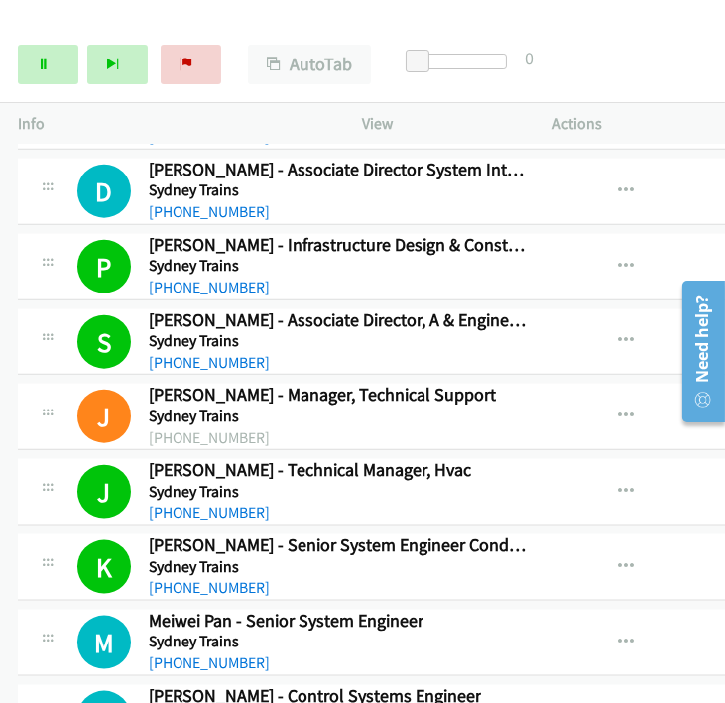
scroll to position [28306, 0]
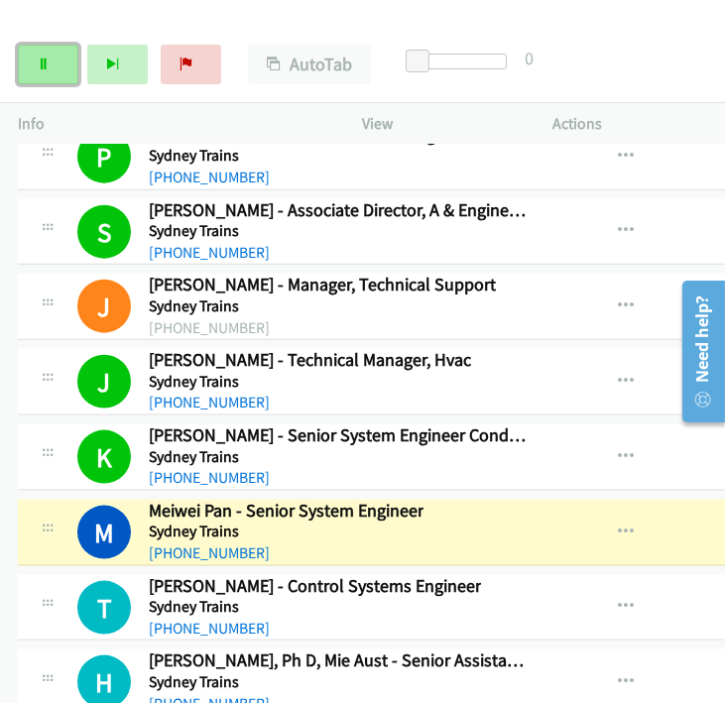
click at [45, 59] on icon at bounding box center [44, 66] width 14 height 14
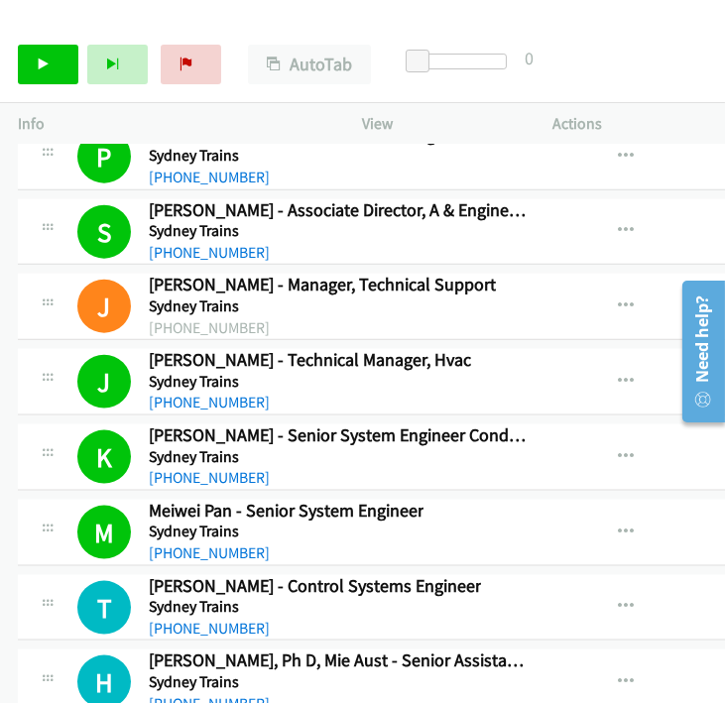
click at [684, 66] on div "Start Calls Pause Next Finish Call Completed AutoTab AutoTab 0" at bounding box center [362, 65] width 725 height 76
click at [41, 71] on link "Start Calls" at bounding box center [48, 65] width 61 height 40
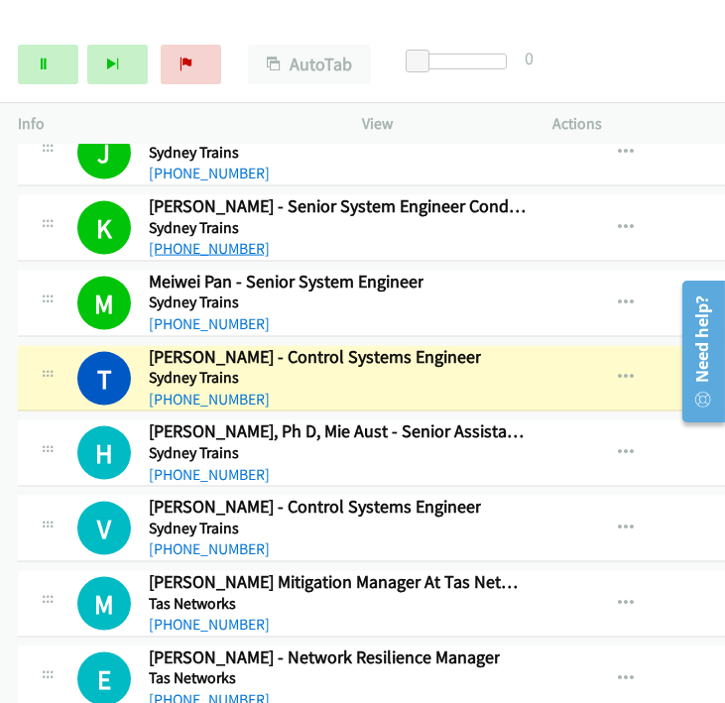
scroll to position [28417, 0]
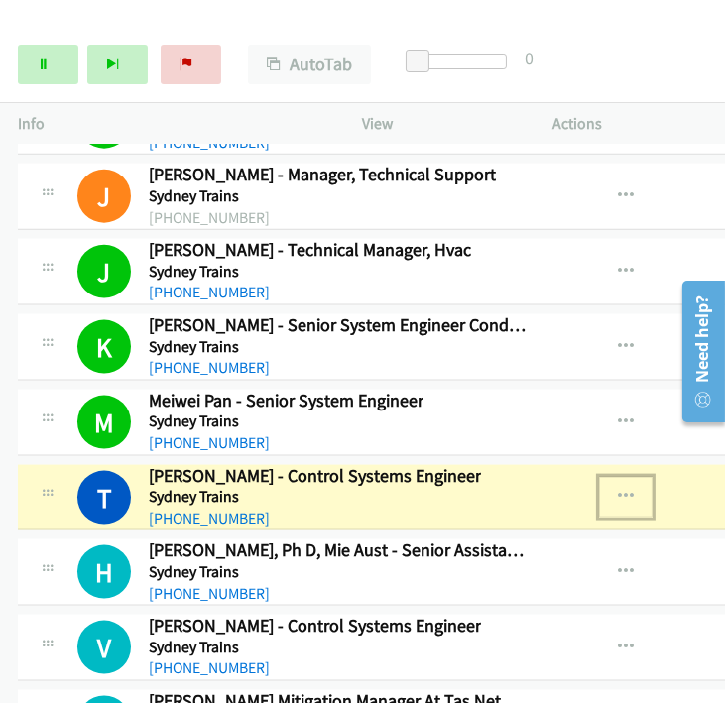
click at [618, 489] on icon "button" at bounding box center [626, 497] width 16 height 16
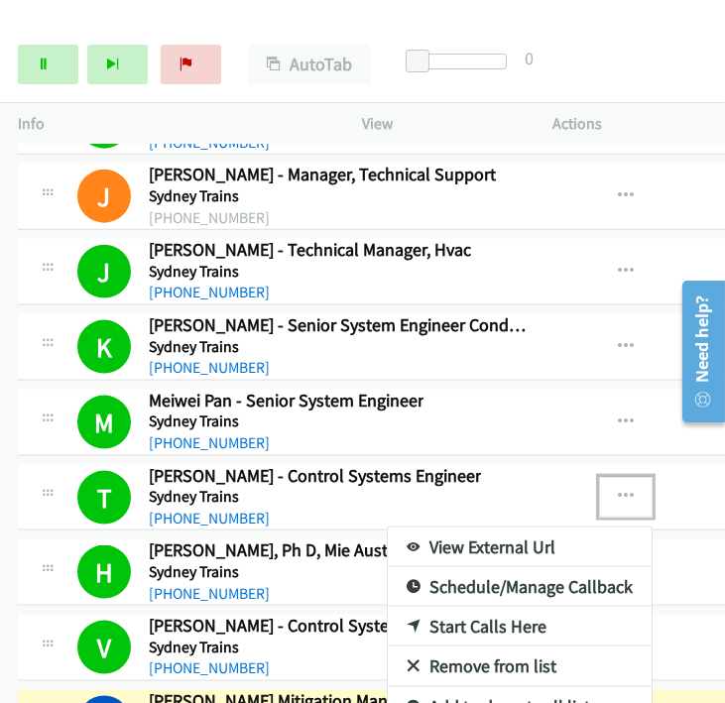
click at [667, 182] on div at bounding box center [362, 351] width 725 height 703
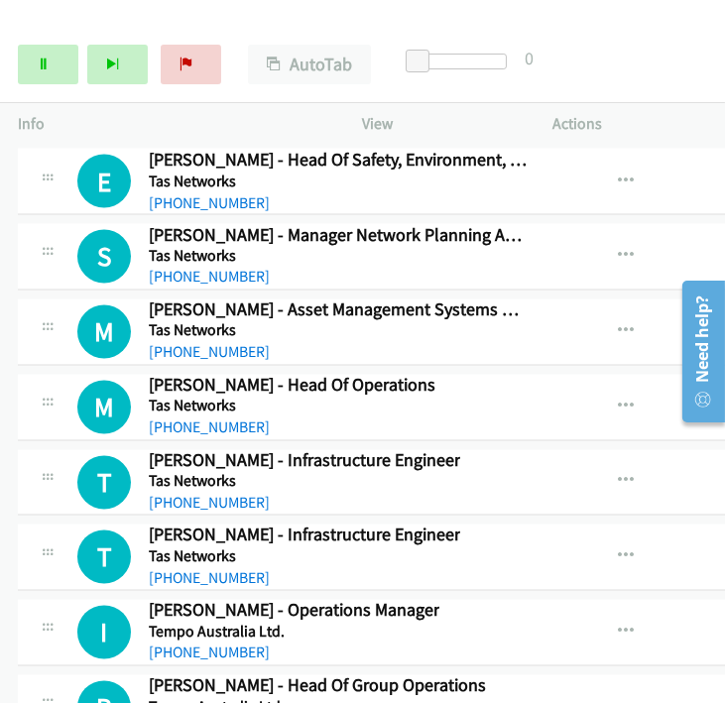
scroll to position [29255, 0]
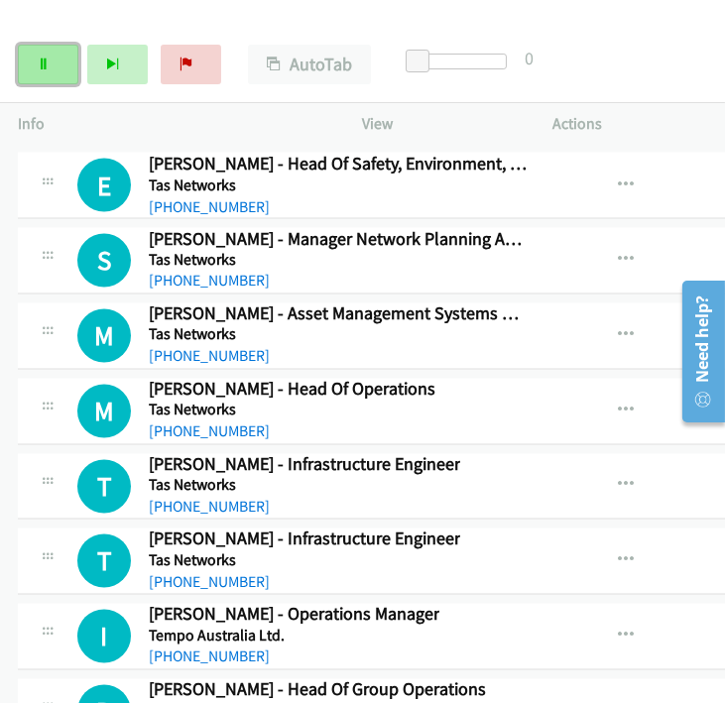
click at [26, 69] on link "Pause" at bounding box center [48, 65] width 61 height 40
click at [618, 404] on icon "button" at bounding box center [626, 412] width 16 height 16
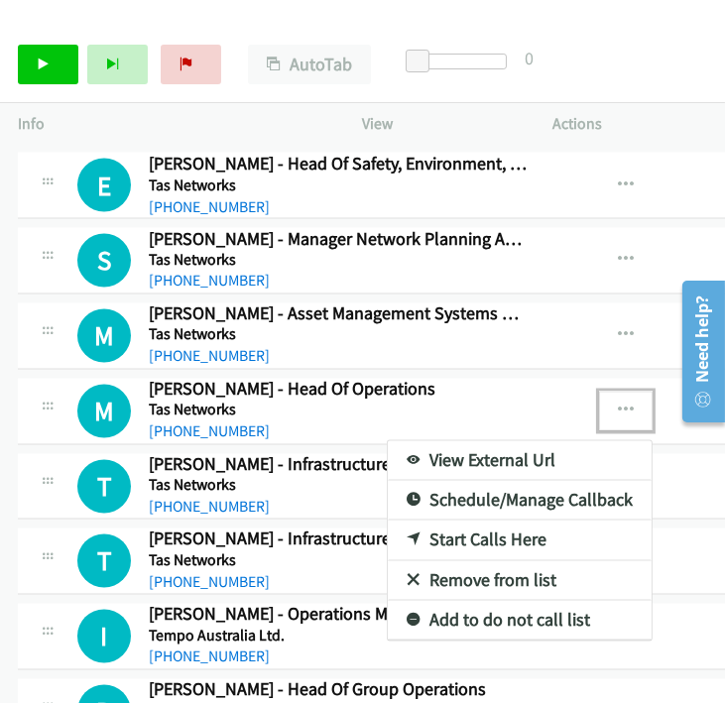
click at [464, 521] on link "Start Calls Here" at bounding box center [520, 541] width 264 height 40
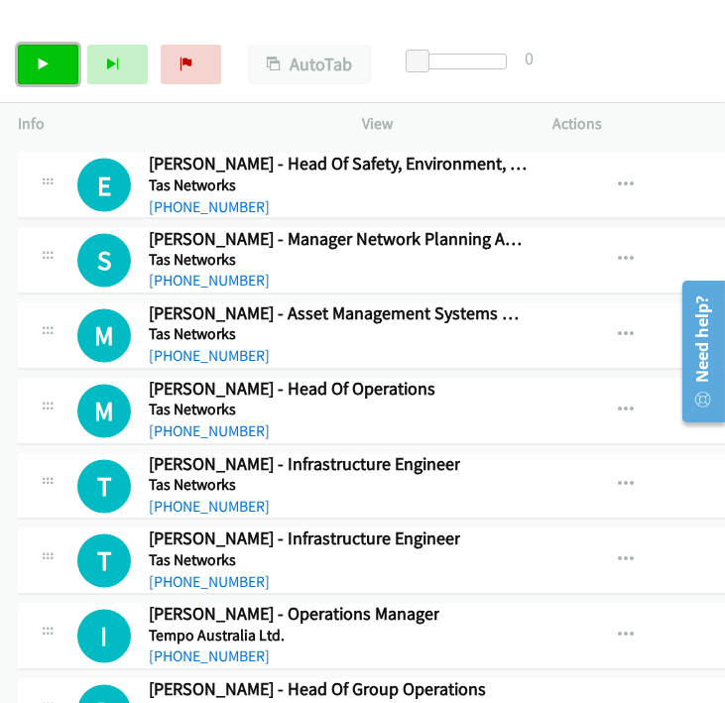
click at [42, 64] on icon at bounding box center [44, 66] width 14 height 14
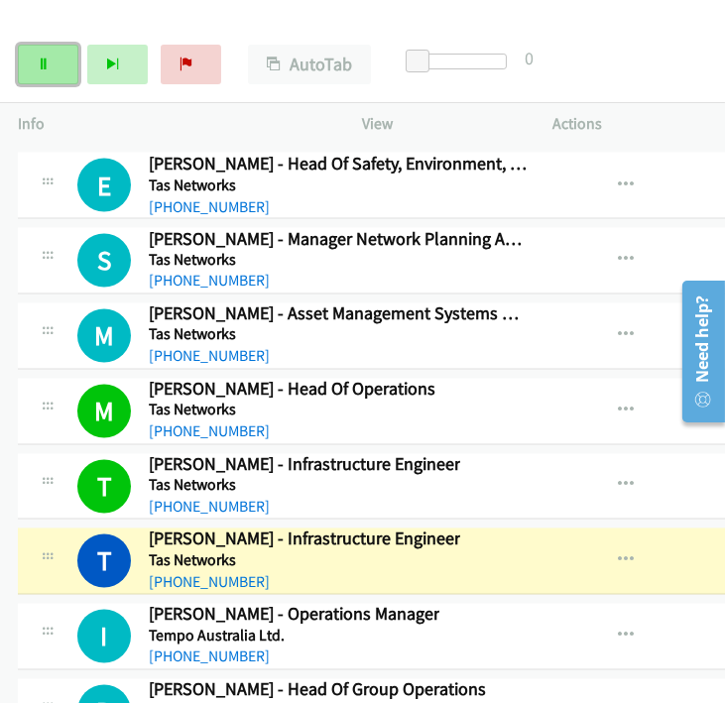
click at [40, 67] on icon at bounding box center [44, 66] width 14 height 14
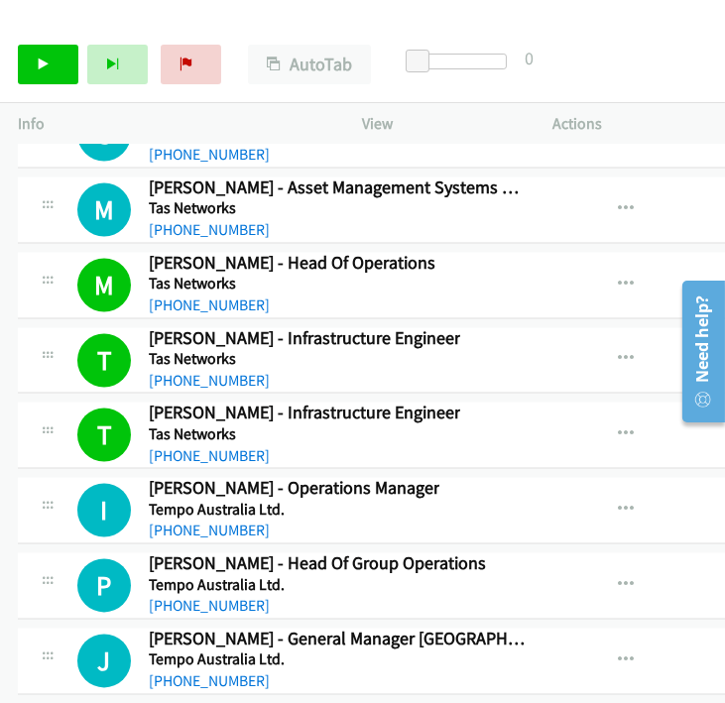
scroll to position [29475, 0]
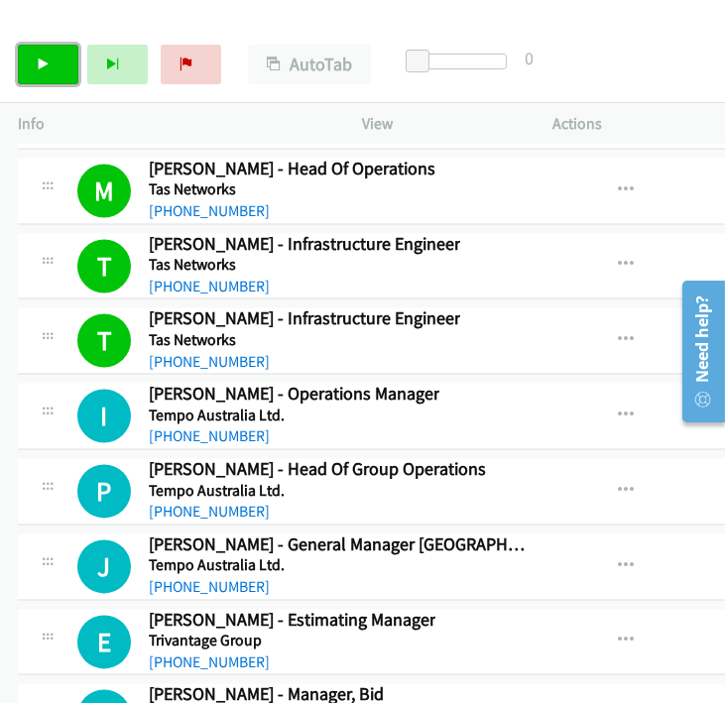
click at [45, 75] on link "Start Calls" at bounding box center [48, 65] width 61 height 40
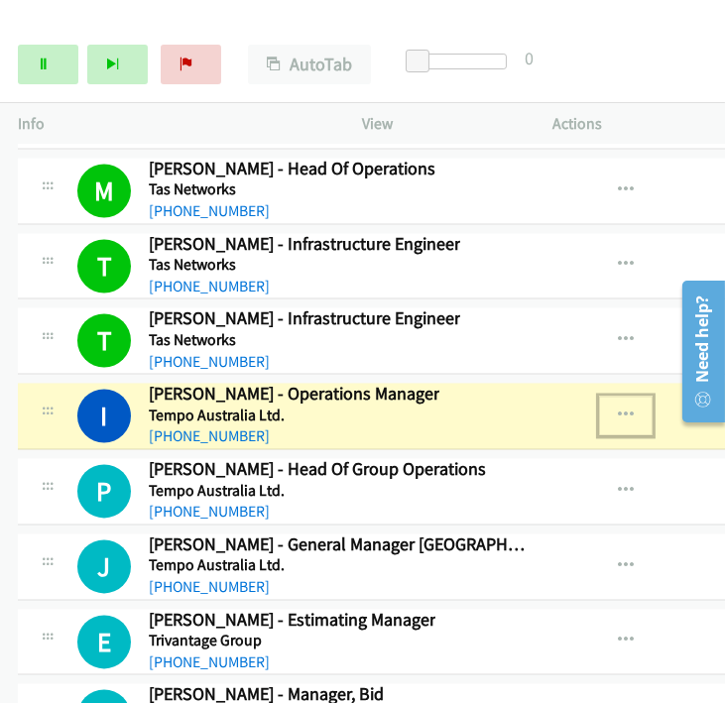
click at [618, 409] on icon "button" at bounding box center [626, 417] width 16 height 16
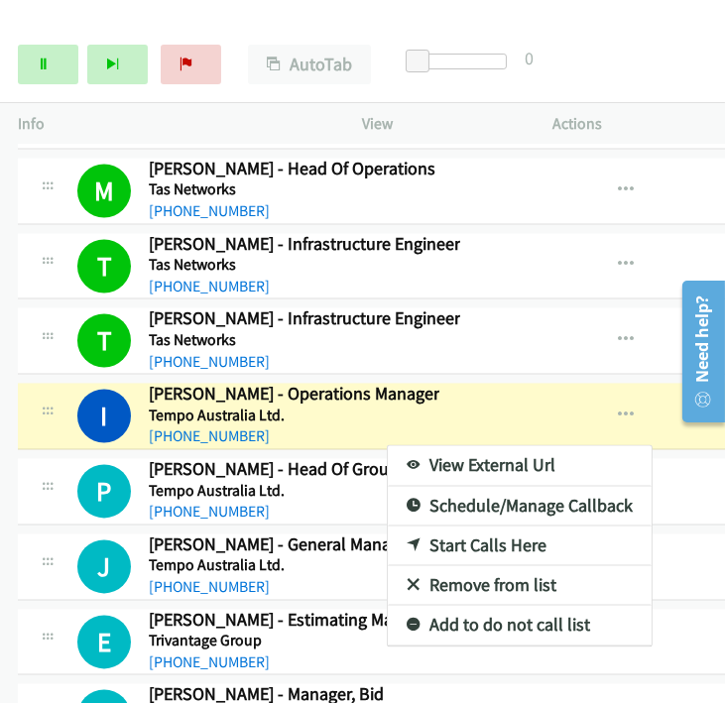
click at [484, 446] on link "View External Url" at bounding box center [520, 466] width 264 height 40
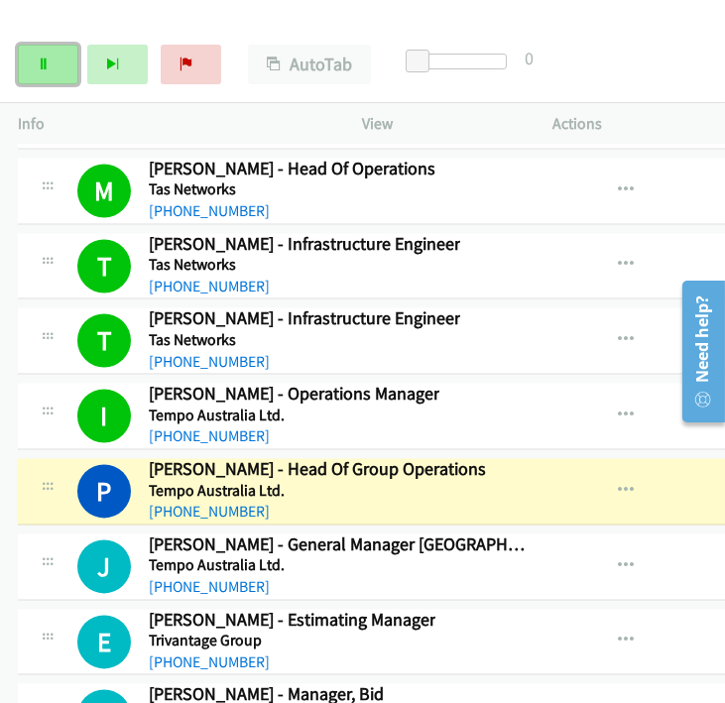
click at [38, 63] on icon at bounding box center [44, 66] width 14 height 14
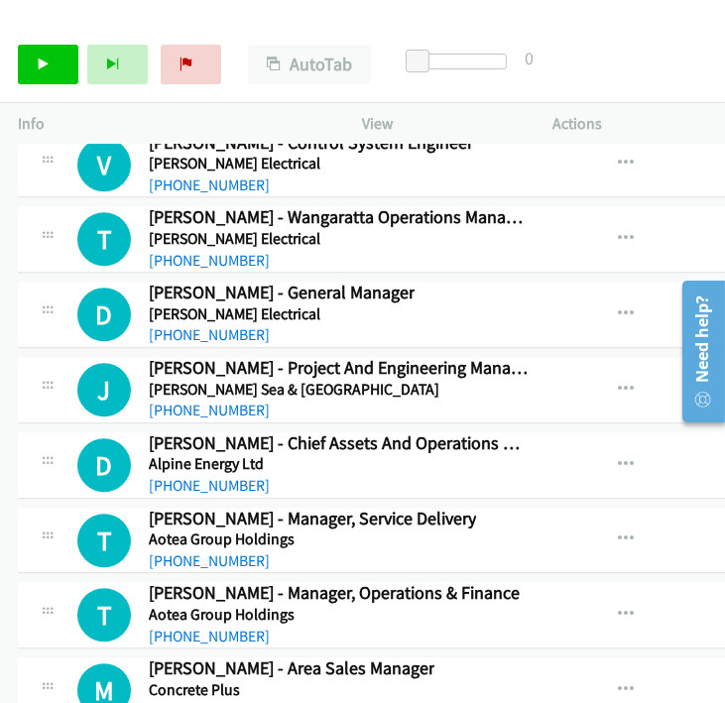
scroll to position [30798, 0]
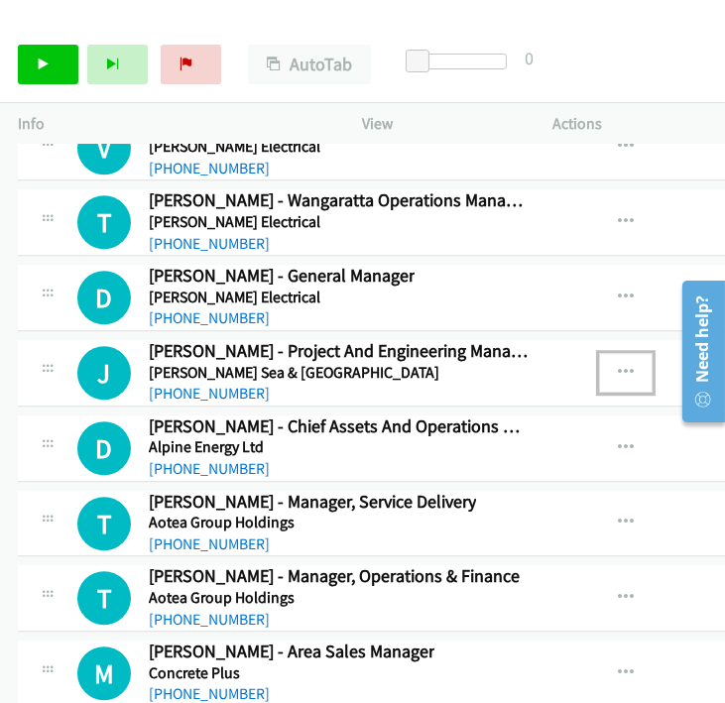
click at [618, 365] on icon "button" at bounding box center [626, 373] width 16 height 16
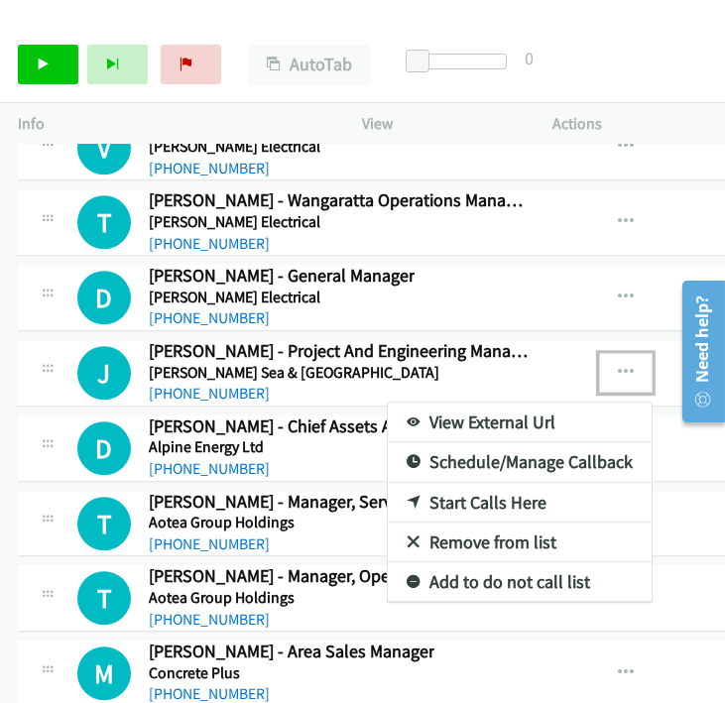
click at [447, 483] on link "Start Calls Here" at bounding box center [520, 503] width 264 height 40
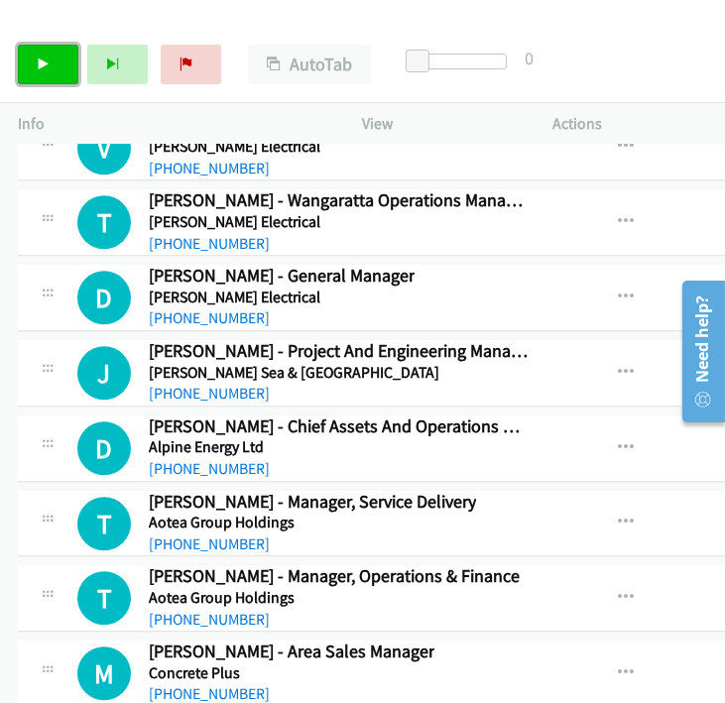
click at [49, 73] on link "Start Calls" at bounding box center [48, 65] width 61 height 40
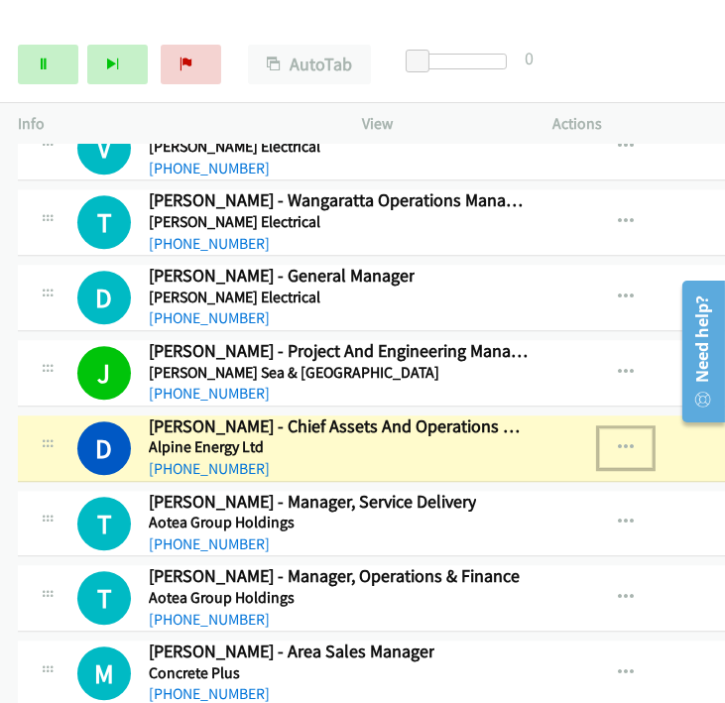
click at [618, 441] on icon "button" at bounding box center [626, 449] width 16 height 16
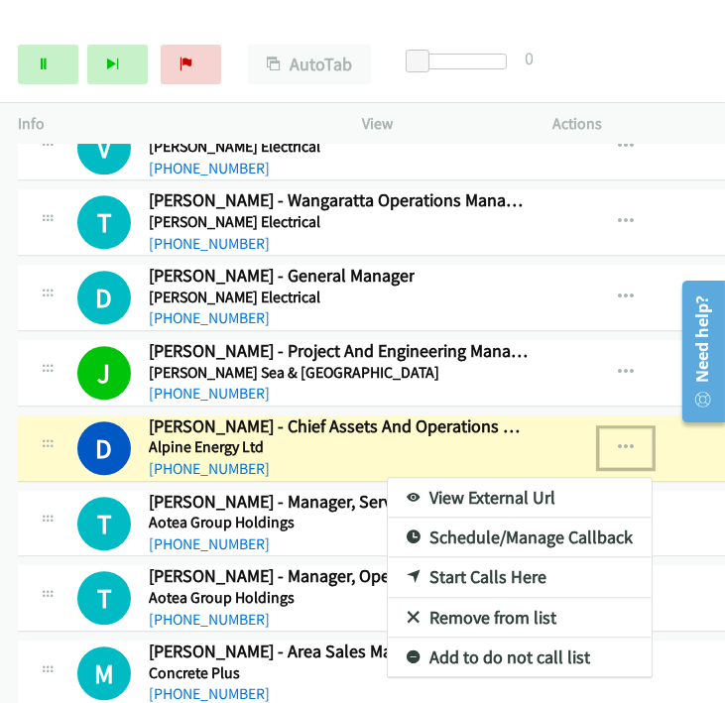
click at [478, 478] on link "View External Url" at bounding box center [520, 498] width 264 height 40
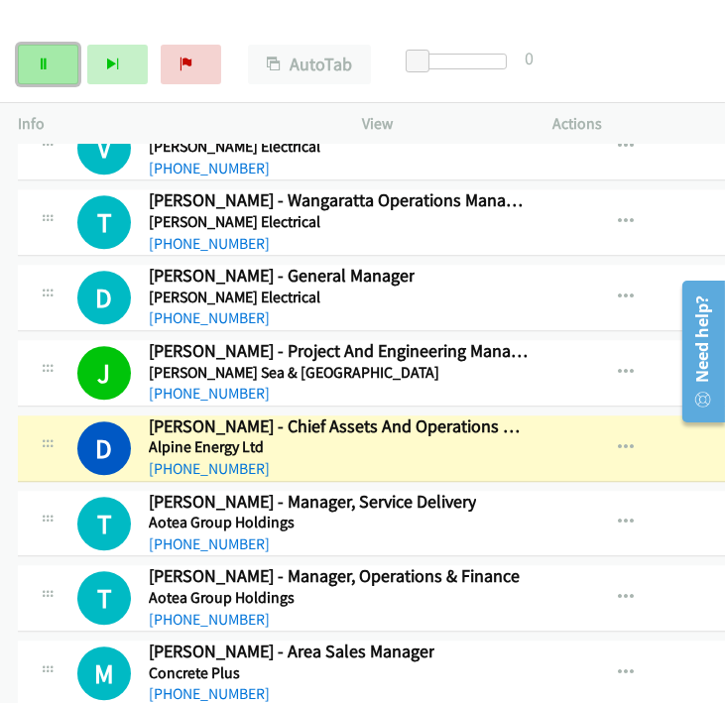
click at [60, 74] on link "Pause" at bounding box center [48, 65] width 61 height 40
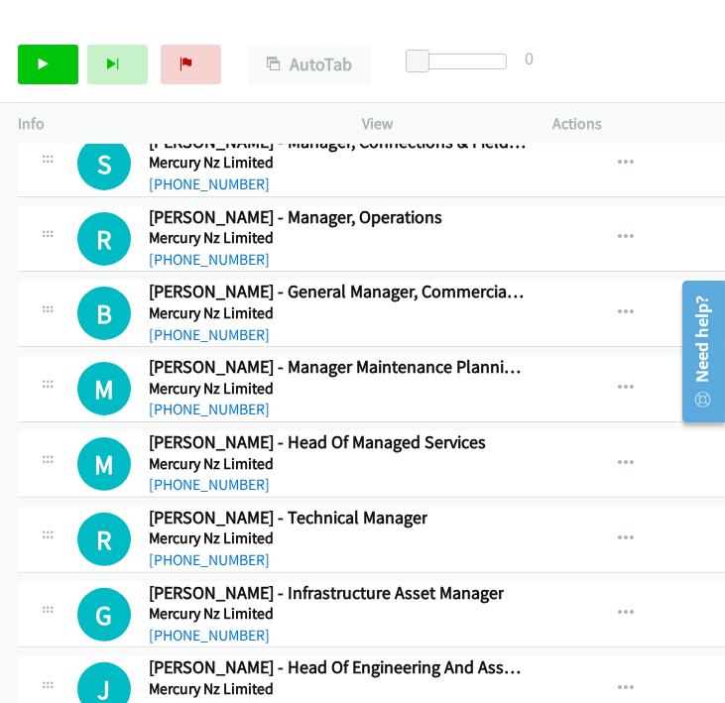
scroll to position [33223, 0]
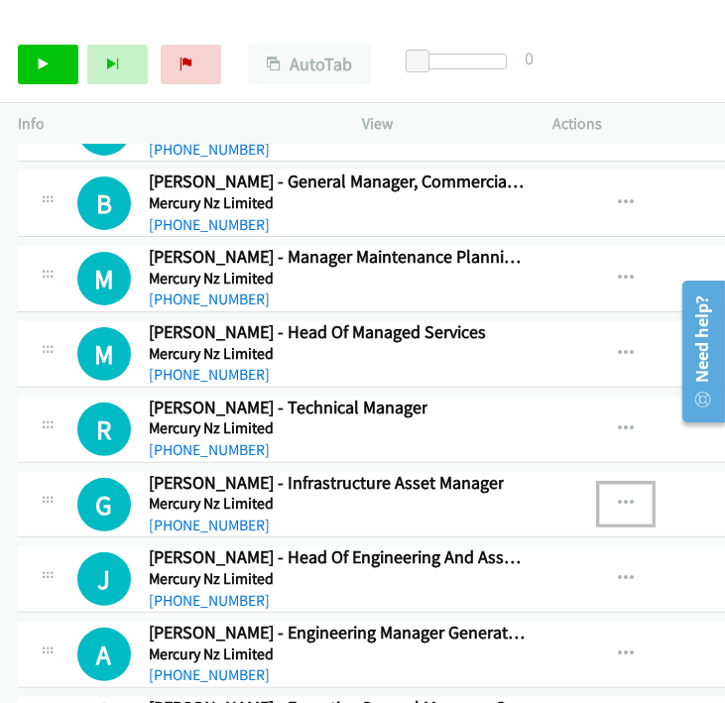
click at [613, 484] on button "button" at bounding box center [626, 504] width 54 height 40
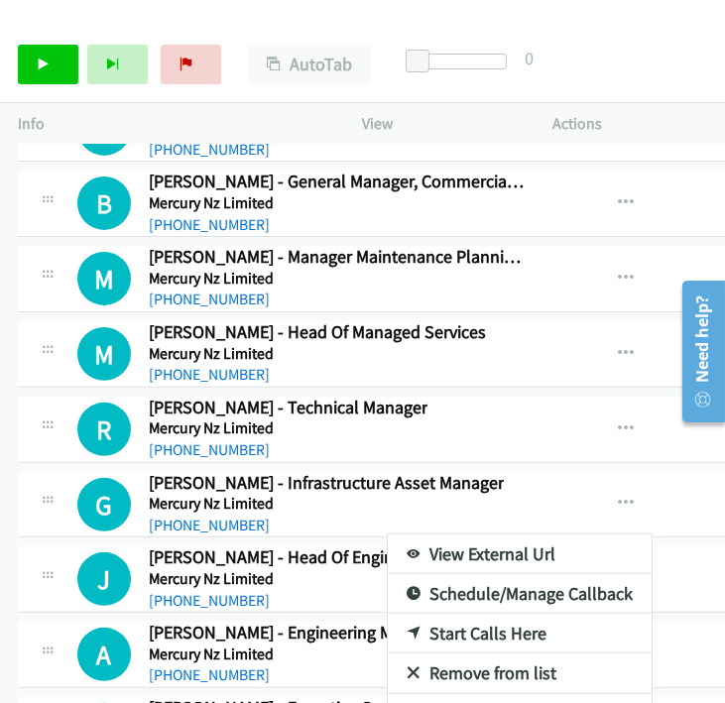
click at [48, 63] on div at bounding box center [362, 351] width 725 height 703
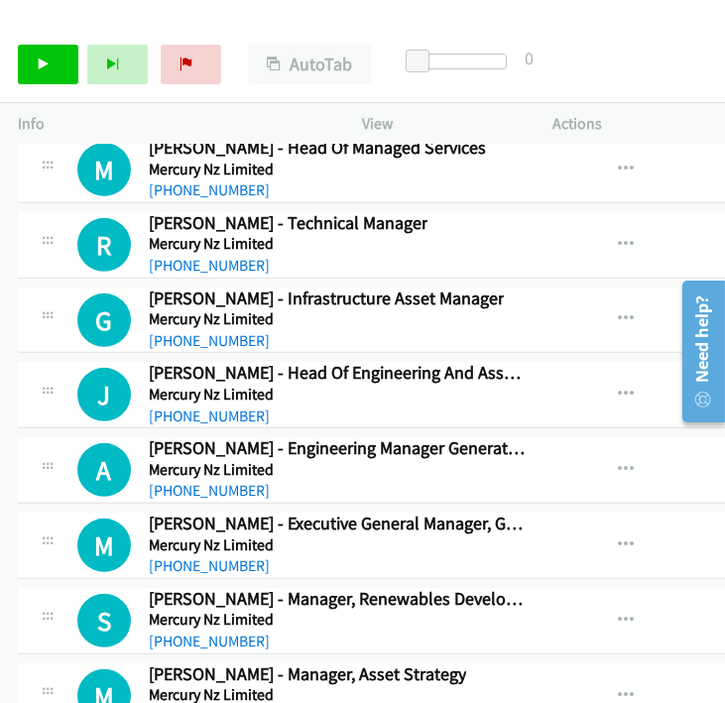
scroll to position [33444, 0]
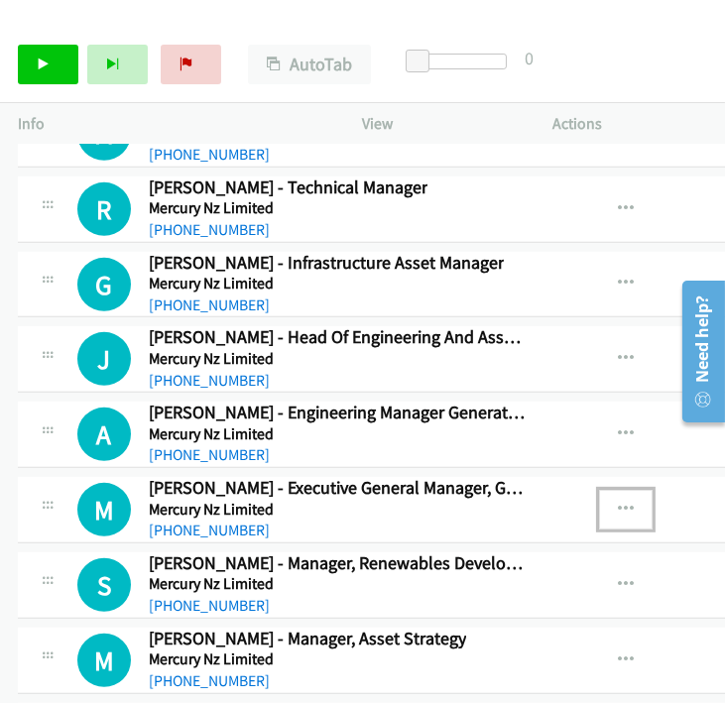
click at [612, 490] on button "button" at bounding box center [626, 510] width 54 height 40
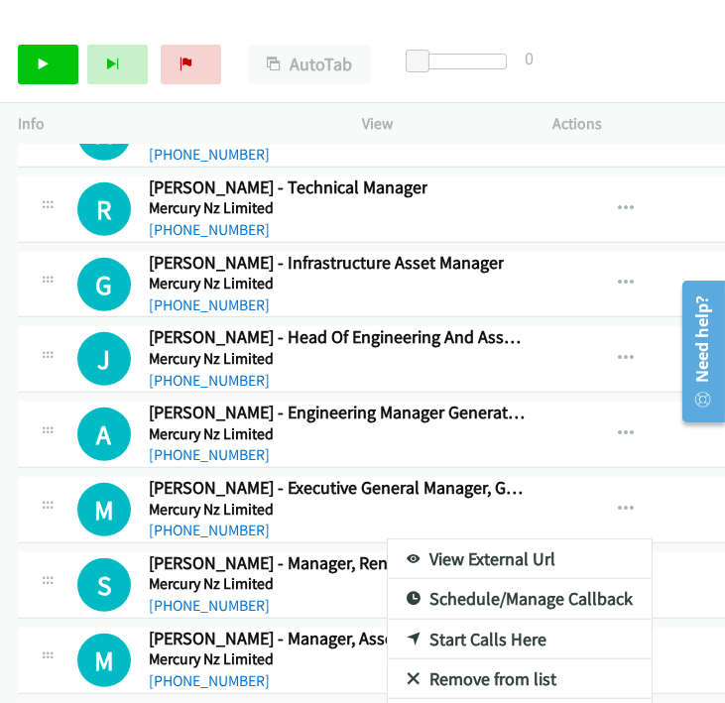
click at [52, 69] on div at bounding box center [362, 351] width 725 height 703
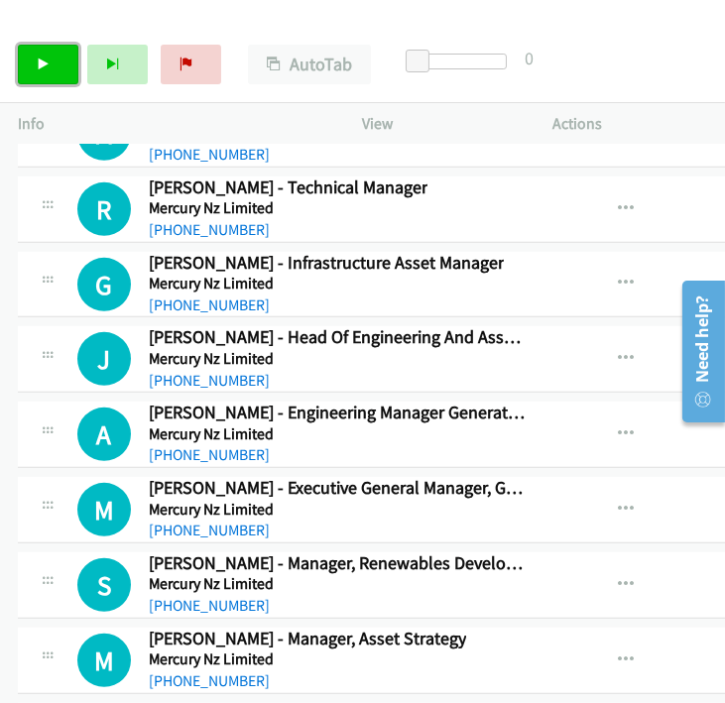
click at [48, 67] on icon at bounding box center [44, 66] width 14 height 14
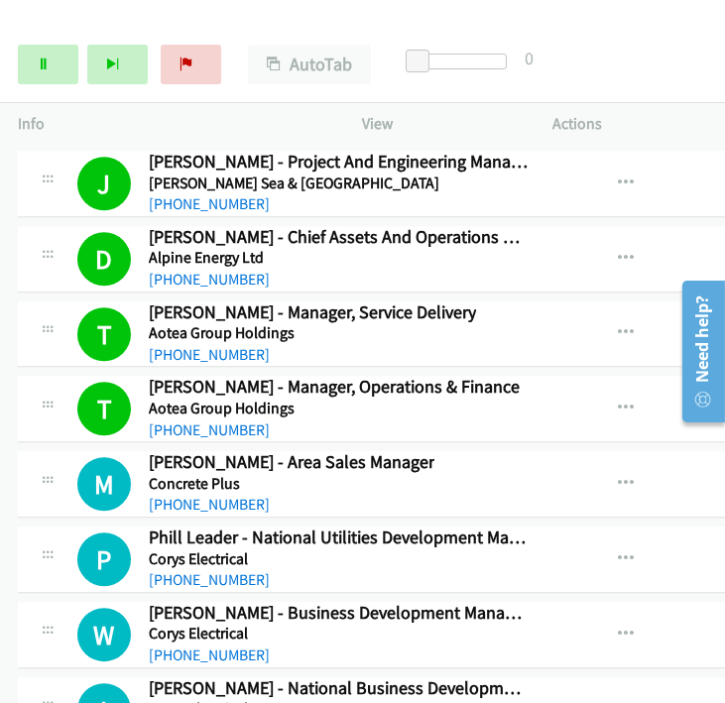
scroll to position [31019, 0]
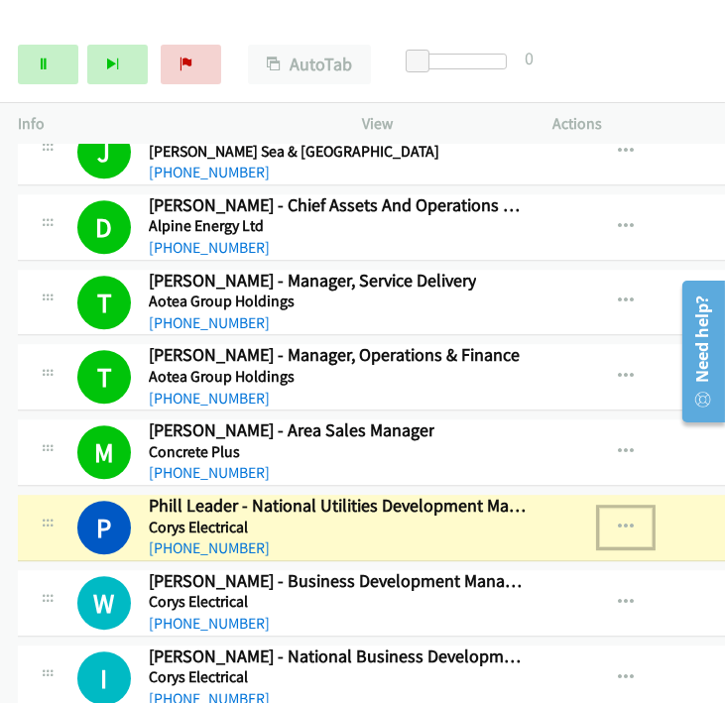
click at [618, 520] on icon "button" at bounding box center [626, 528] width 16 height 16
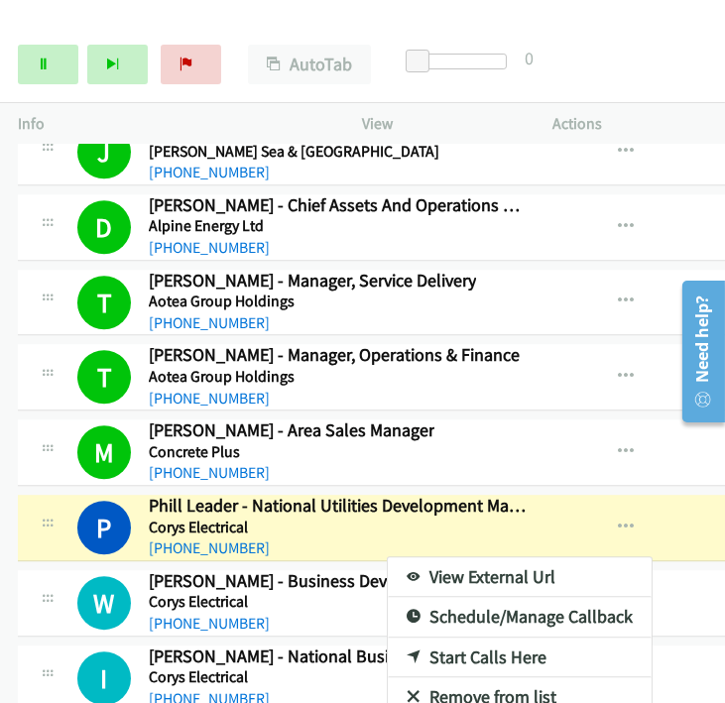
click at [450, 558] on link "View External Url" at bounding box center [520, 578] width 264 height 40
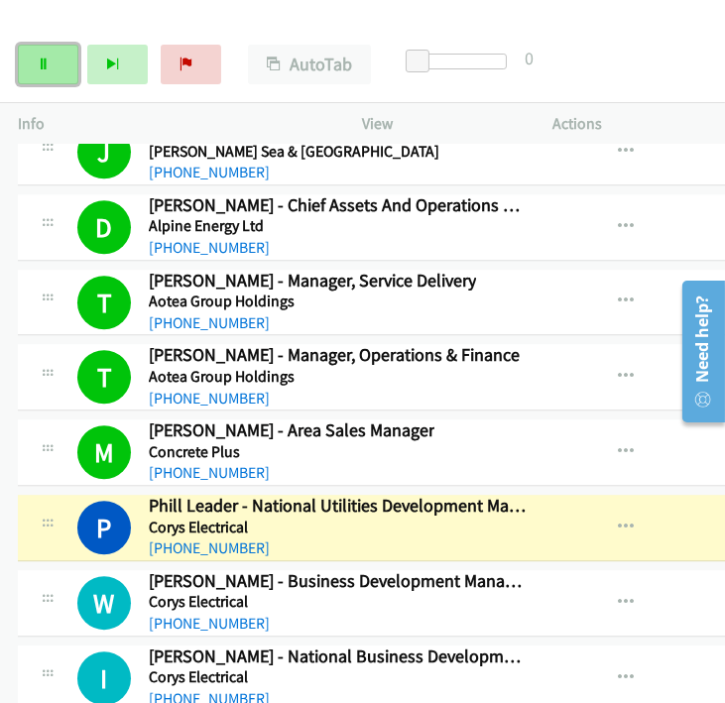
click at [54, 71] on link "Pause" at bounding box center [48, 65] width 61 height 40
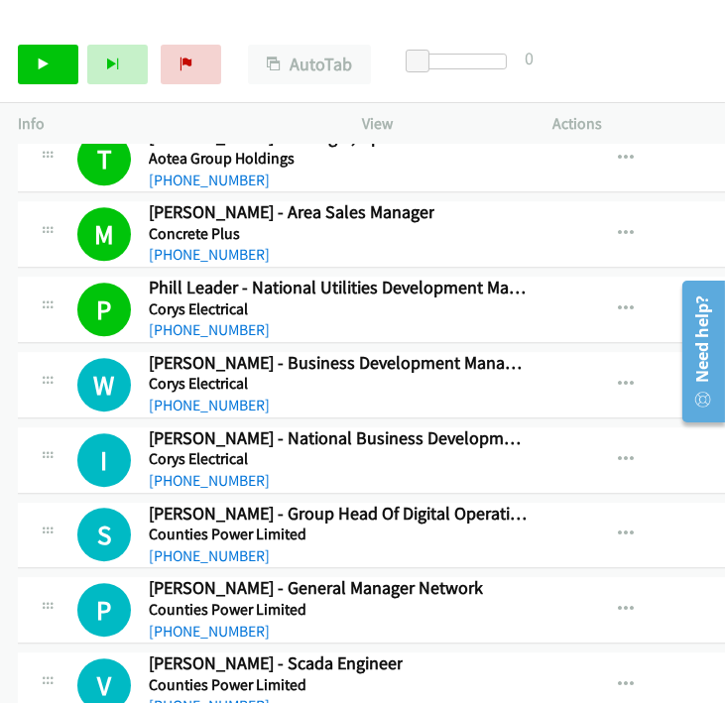
scroll to position [31239, 0]
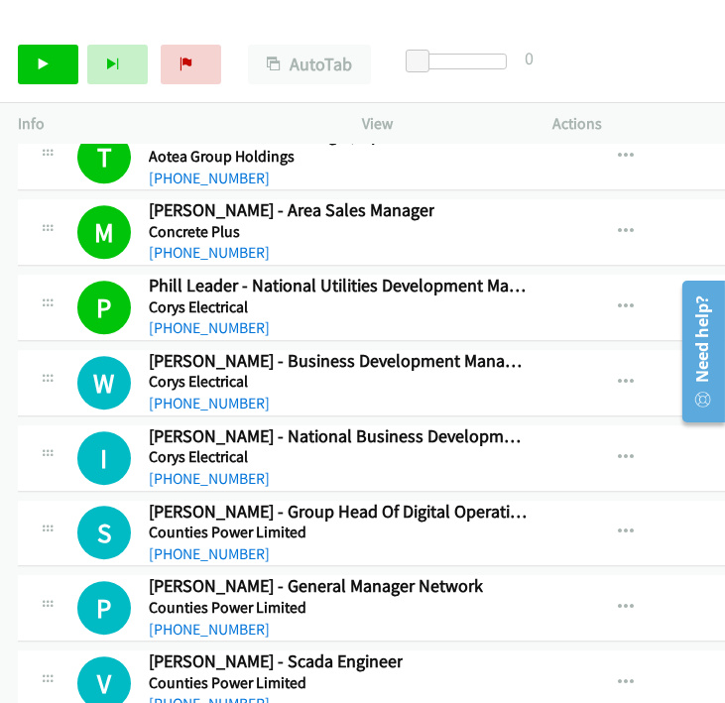
drag, startPoint x: 646, startPoint y: 81, endPoint x: 623, endPoint y: 80, distance: 22.8
click at [646, 81] on div "Start Calls Pause Next Finish Call Completed AutoTab AutoTab 0" at bounding box center [362, 65] width 725 height 76
click at [44, 59] on icon at bounding box center [44, 66] width 14 height 14
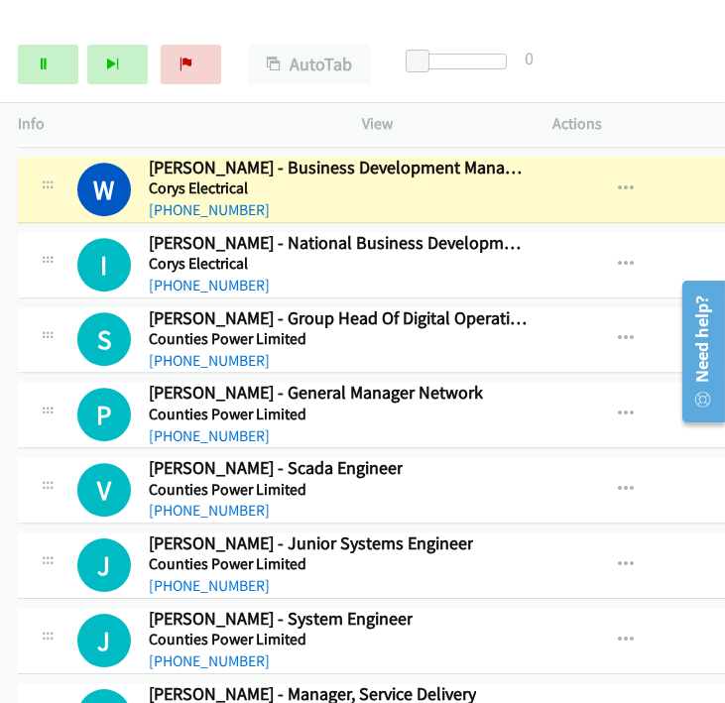
scroll to position [31570, 0]
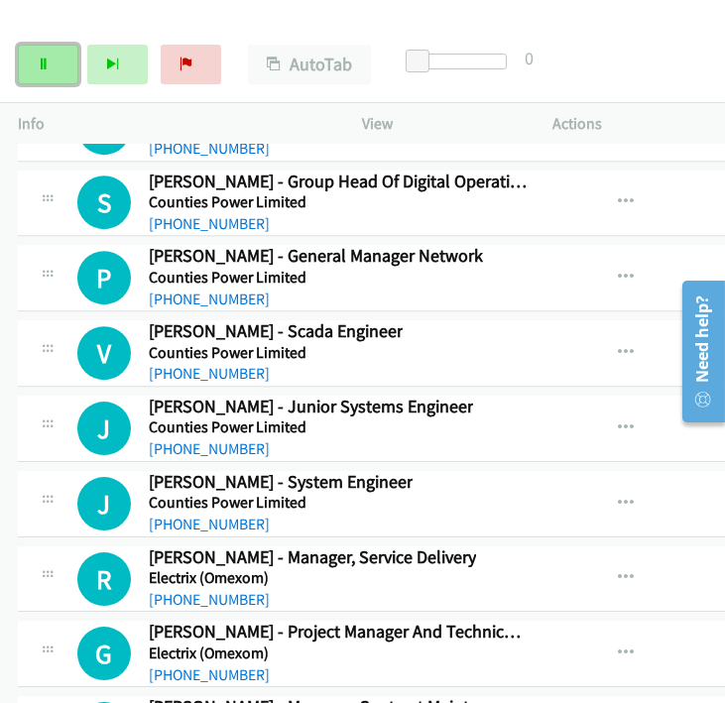
click at [52, 65] on link "Pause" at bounding box center [48, 65] width 61 height 40
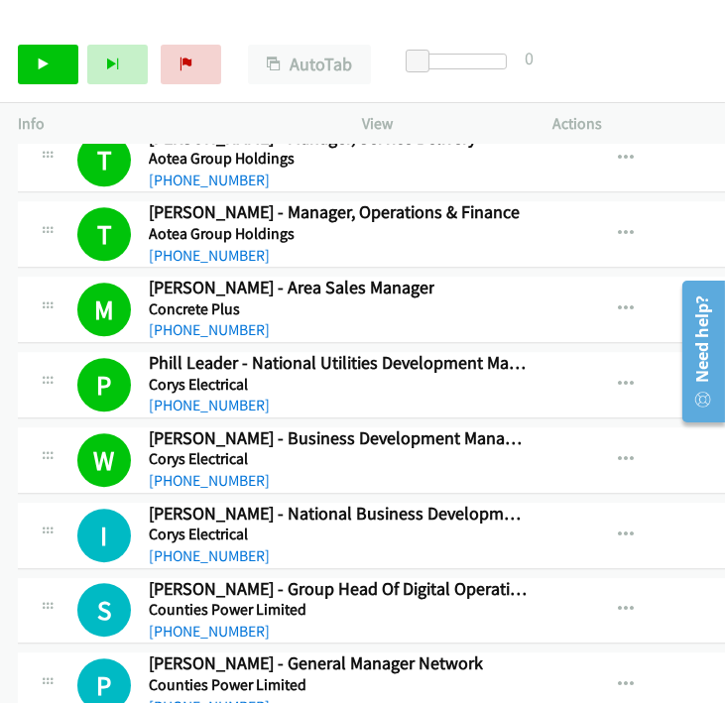
scroll to position [31129, 0]
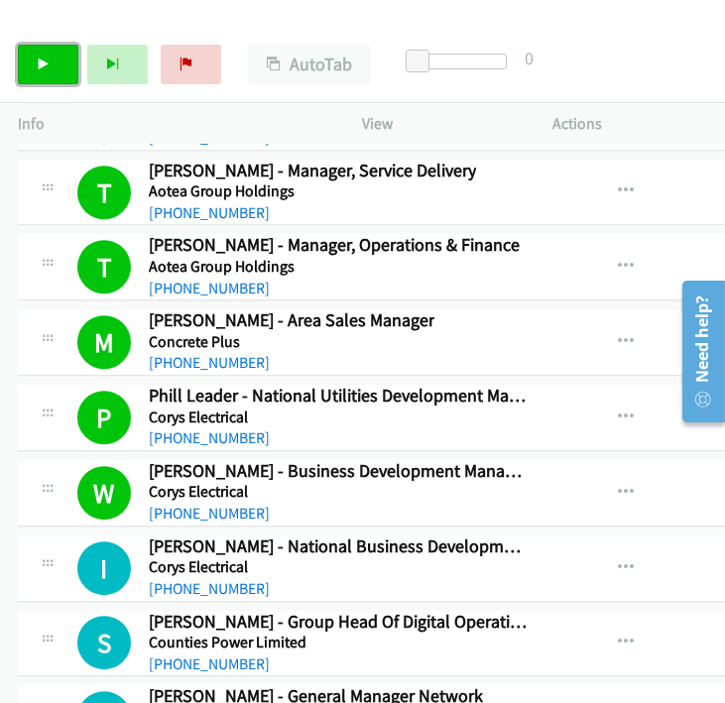
click at [37, 66] on link "Start Calls" at bounding box center [48, 65] width 61 height 40
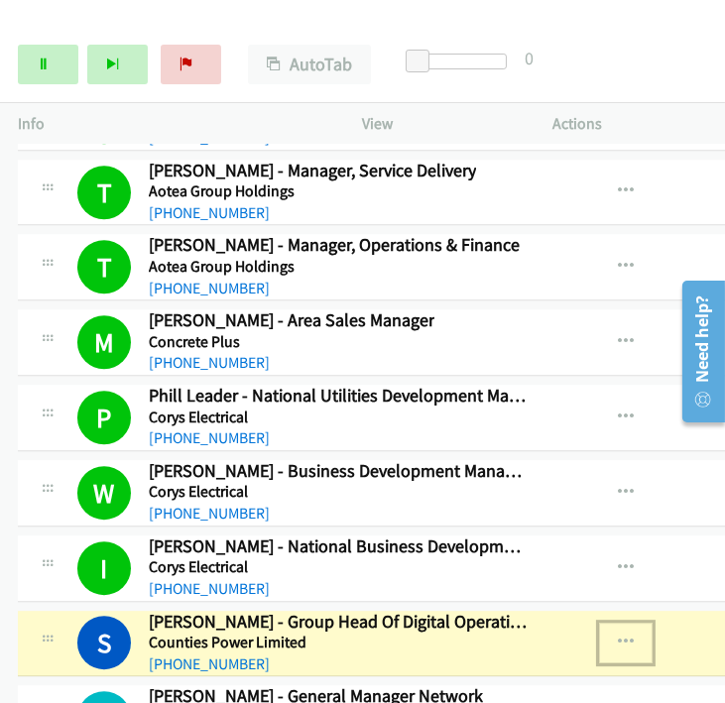
click at [618, 635] on icon "button" at bounding box center [626, 643] width 16 height 16
click at [524, 674] on link "View External Url" at bounding box center [520, 694] width 264 height 40
click at [40, 62] on icon at bounding box center [44, 66] width 14 height 14
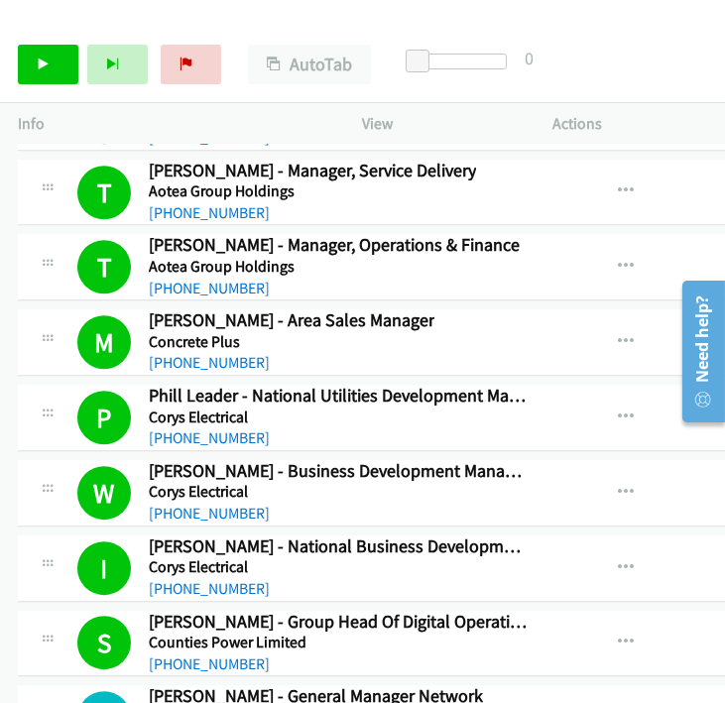
click at [687, 84] on div "Start Calls Pause Next Finish Call Completed AutoTab AutoTab 0" at bounding box center [362, 65] width 725 height 76
click at [52, 64] on link "Start Calls" at bounding box center [48, 65] width 61 height 40
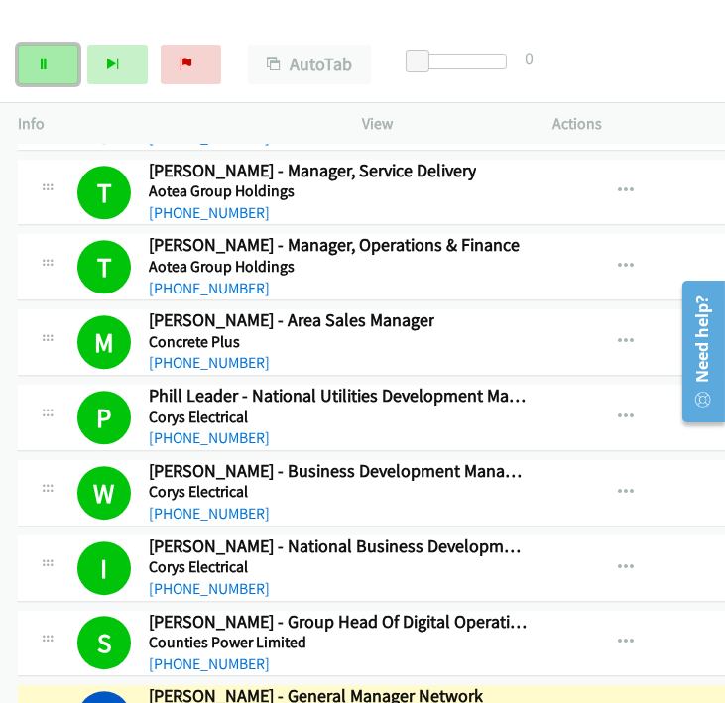
click at [62, 74] on link "Pause" at bounding box center [48, 65] width 61 height 40
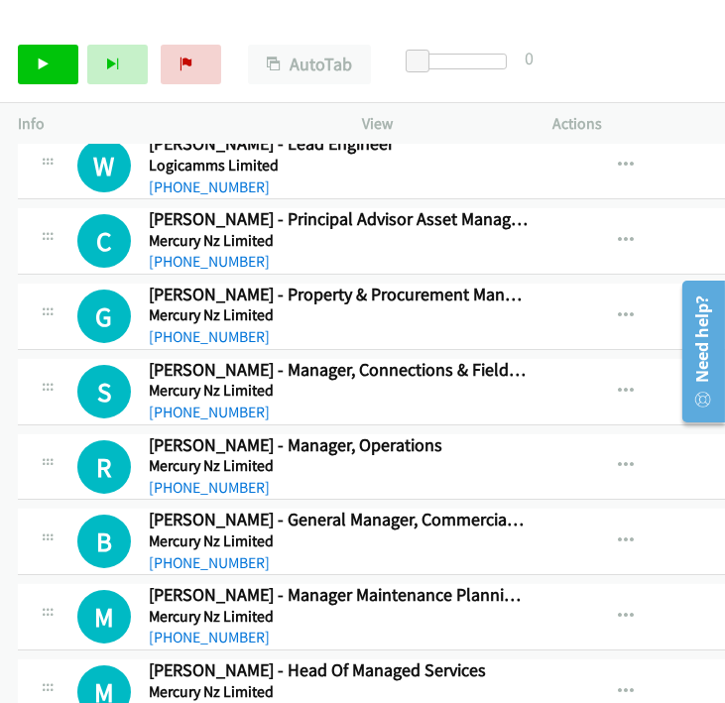
scroll to position [32893, 0]
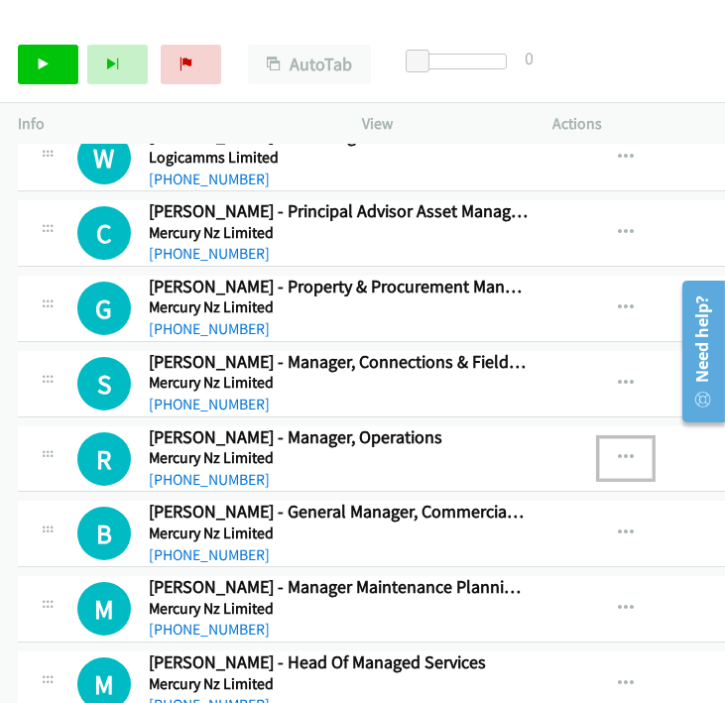
click at [618, 450] on icon "button" at bounding box center [626, 458] width 16 height 16
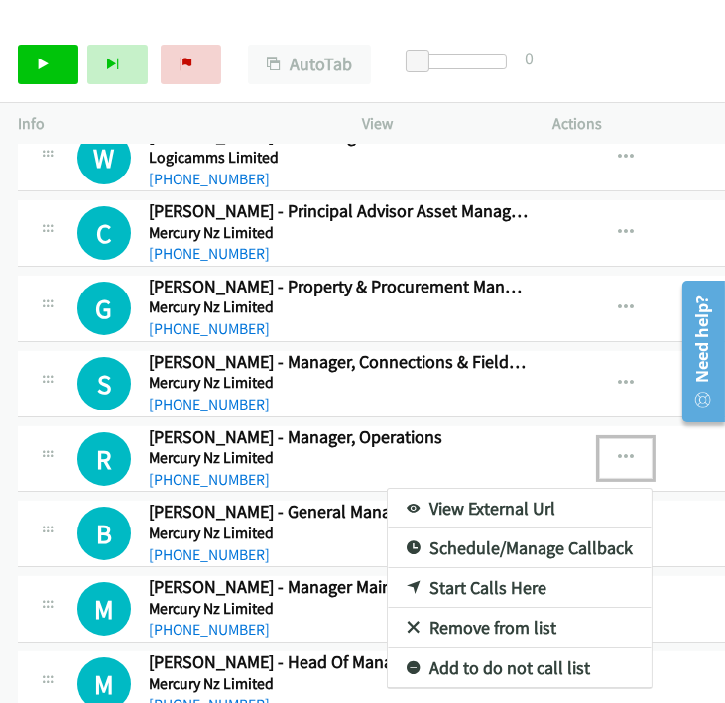
click at [428, 568] on link "Start Calls Here" at bounding box center [520, 588] width 264 height 40
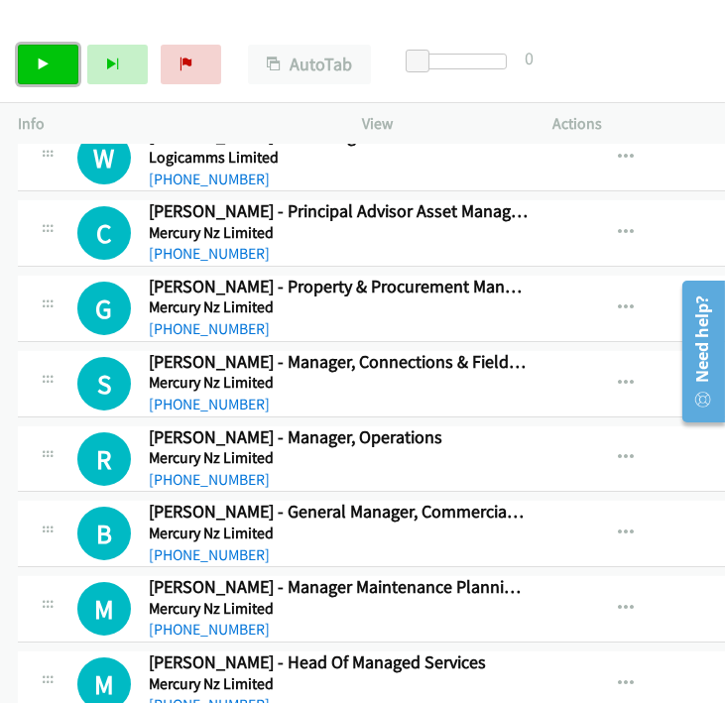
click at [53, 71] on link "Start Calls" at bounding box center [48, 65] width 61 height 40
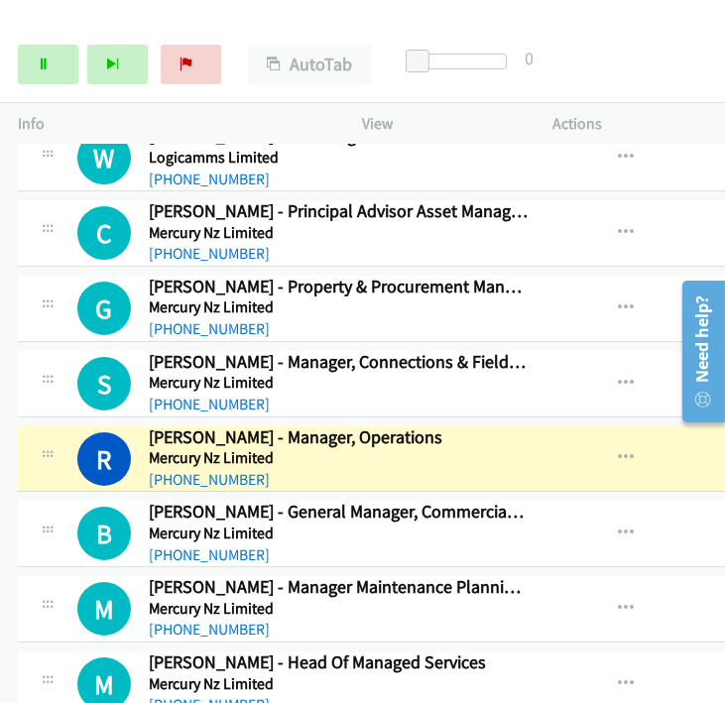
click at [181, 19] on div at bounding box center [353, 38] width 707 height 76
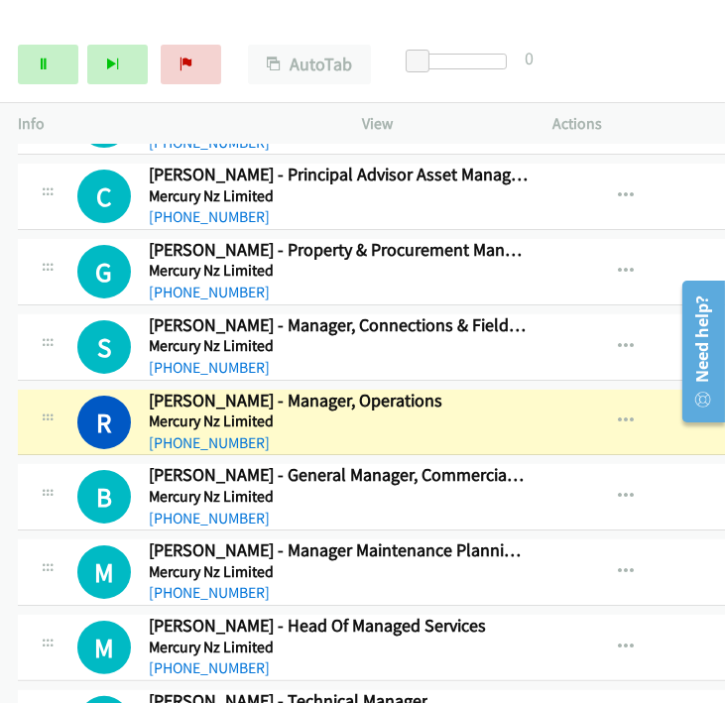
scroll to position [32782, 0]
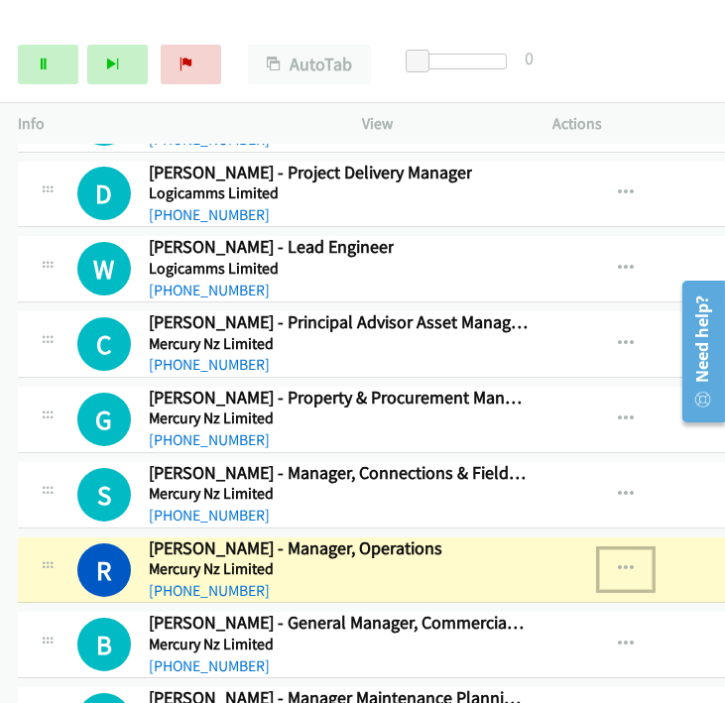
click at [618, 562] on icon "button" at bounding box center [626, 570] width 16 height 16
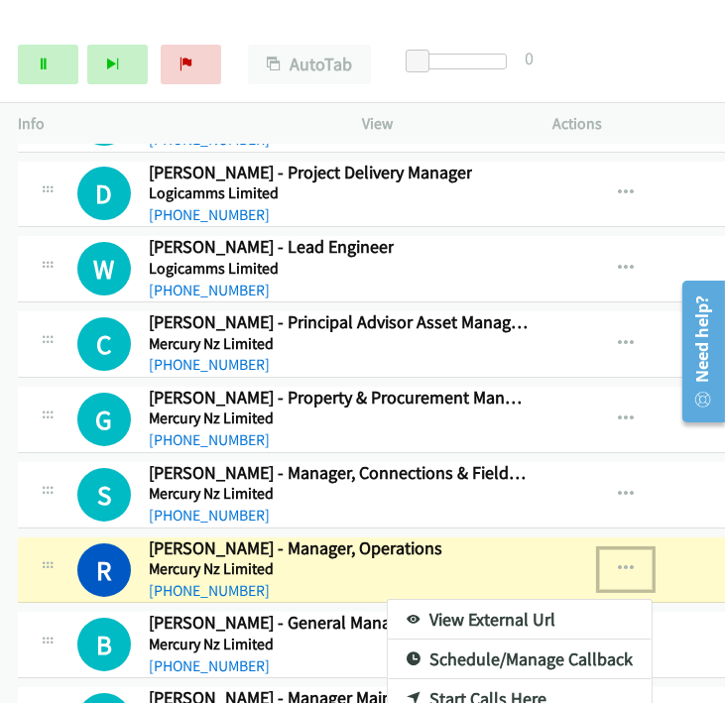
click at [521, 600] on link "View External Url" at bounding box center [520, 620] width 264 height 40
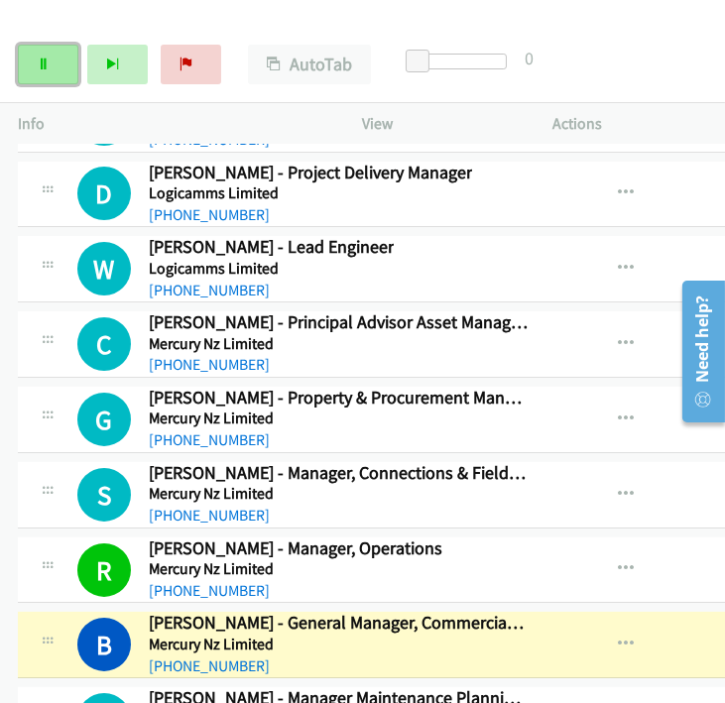
click at [57, 63] on link "Pause" at bounding box center [48, 65] width 61 height 40
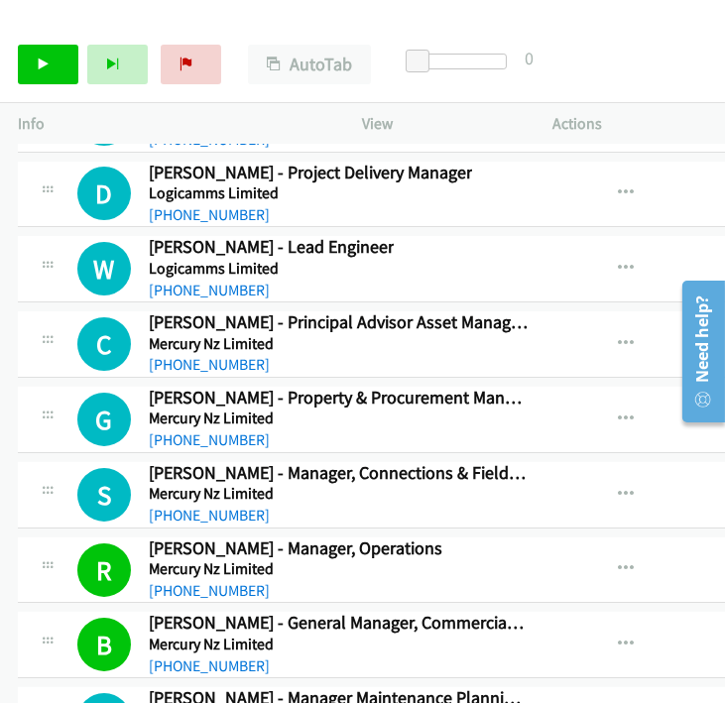
click at [673, 50] on div "Start Calls Pause Next Finish Call Completed AutoTab AutoTab 0" at bounding box center [362, 65] width 725 height 76
click at [694, 83] on div "Start Calls Pause Next Finish Call Completed AutoTab AutoTab 0" at bounding box center [362, 65] width 725 height 76
click at [698, 39] on div "Start Calls Pause Next Finish Call Completed AutoTab AutoTab 0" at bounding box center [362, 65] width 725 height 76
click at [618, 562] on icon "button" at bounding box center [626, 570] width 16 height 16
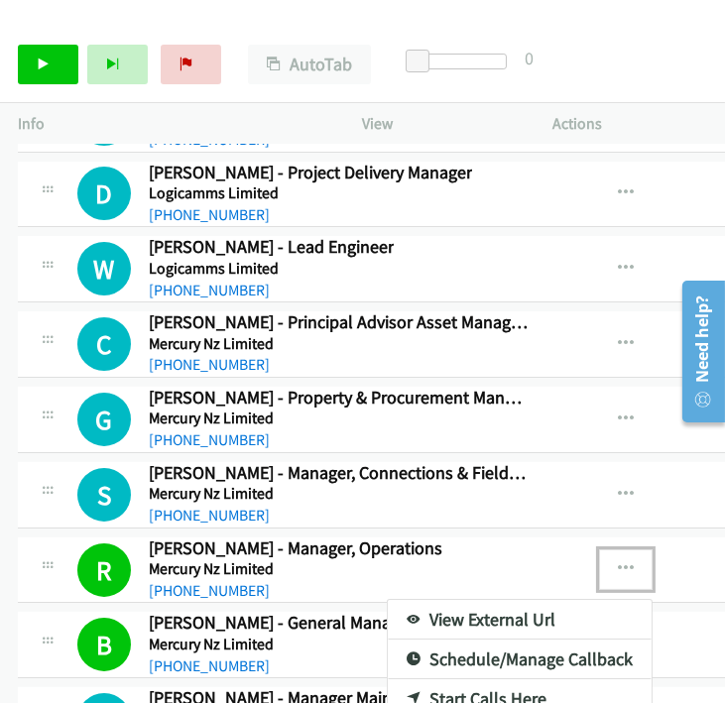
click at [452, 600] on link "View External Url" at bounding box center [520, 620] width 264 height 40
